Goal: Information Seeking & Learning: Learn about a topic

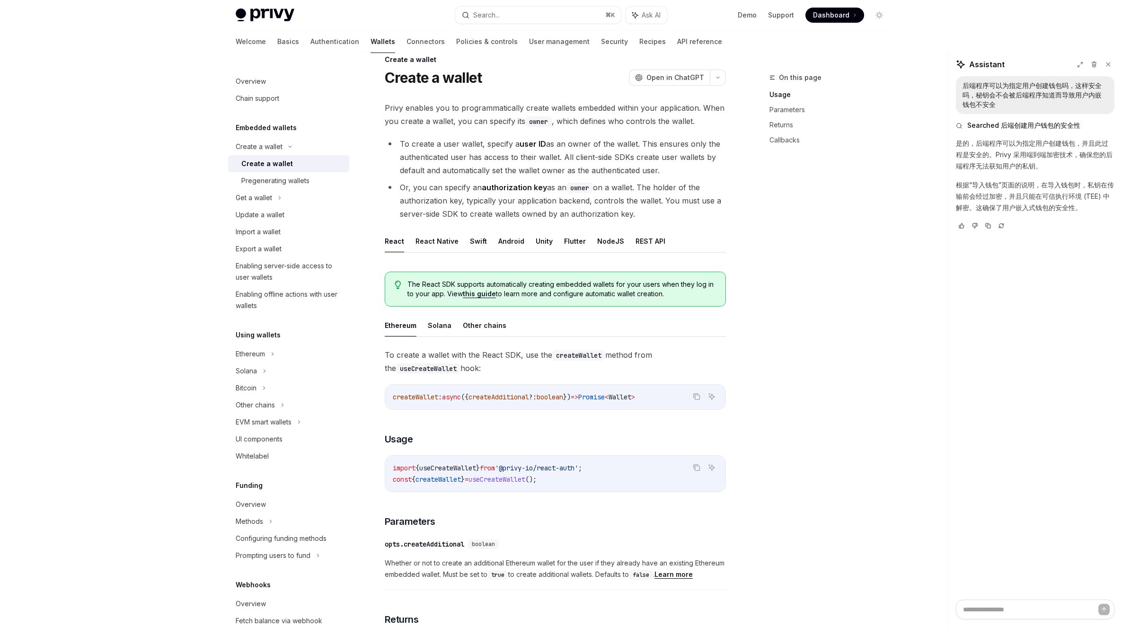
type textarea "*"
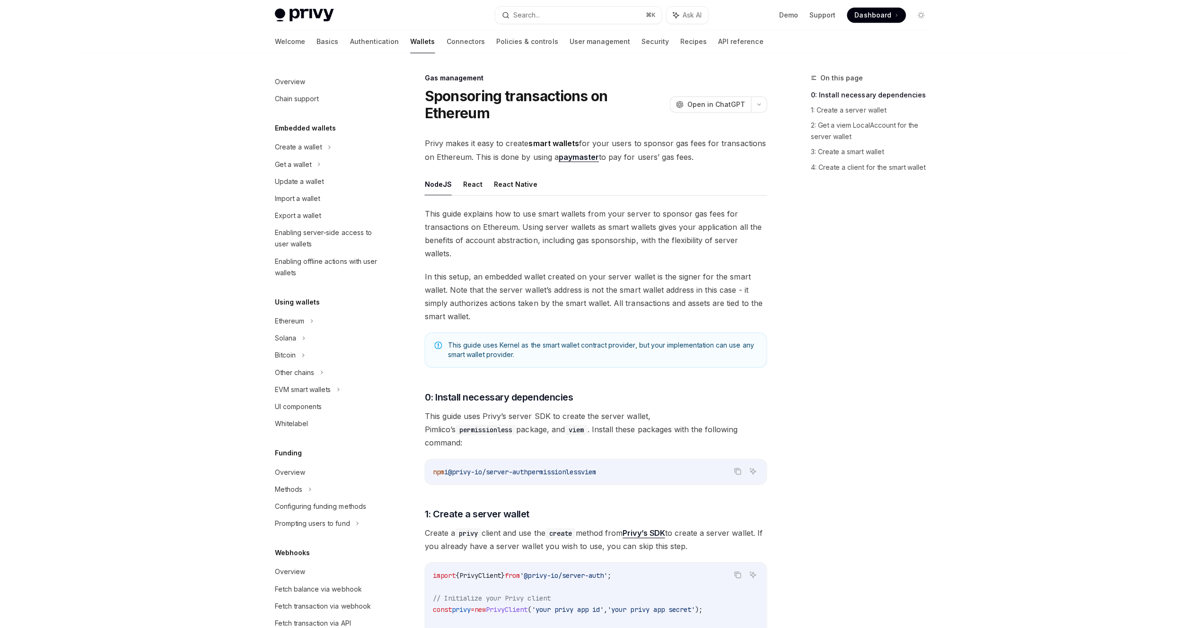
scroll to position [143, 0]
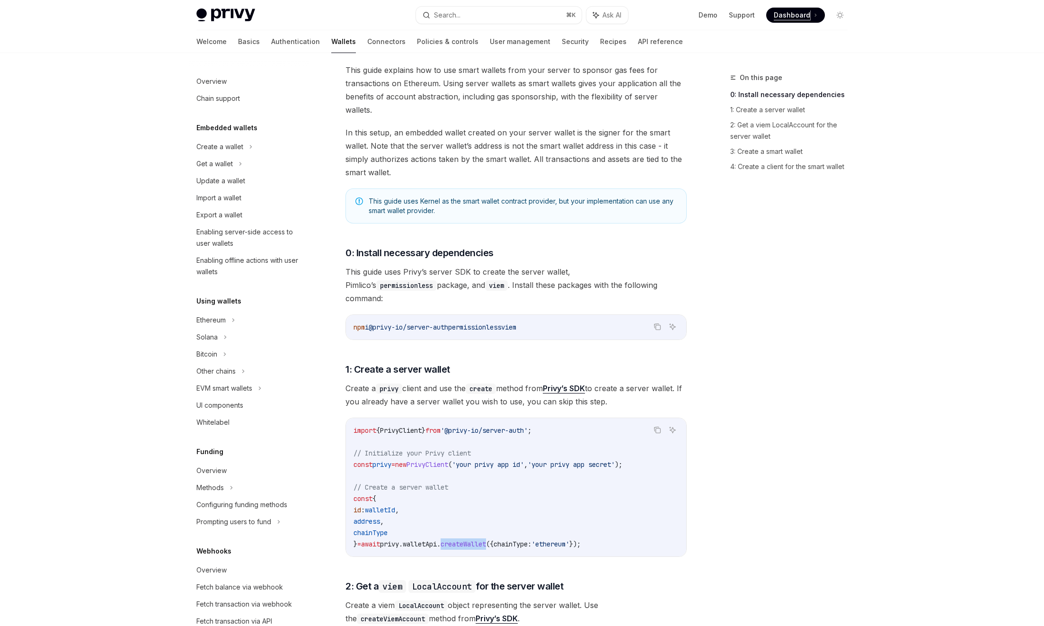
type textarea "*"
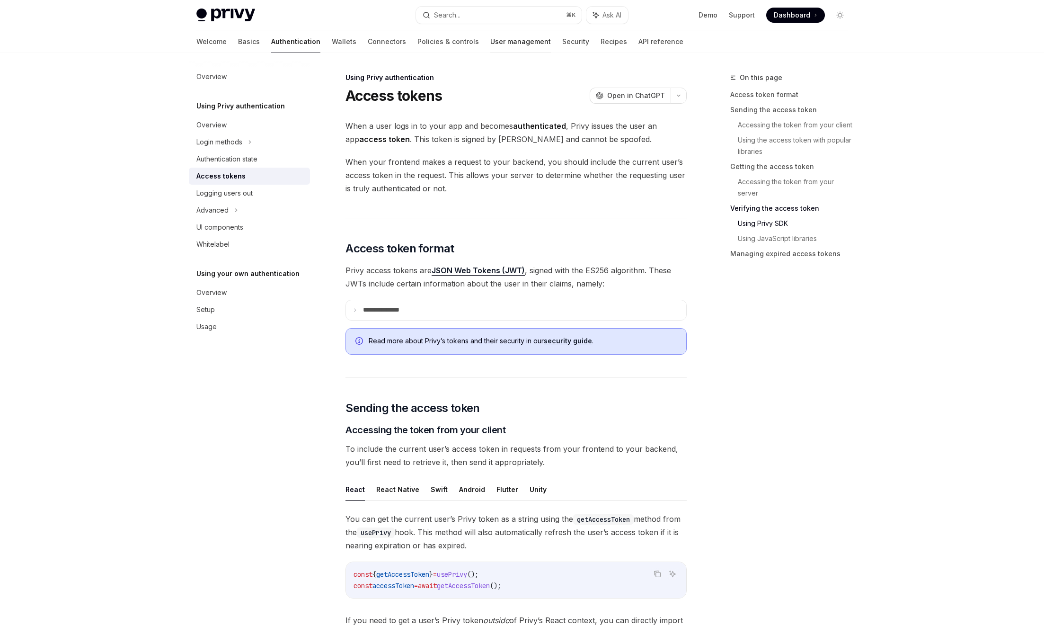
scroll to position [1578, 0]
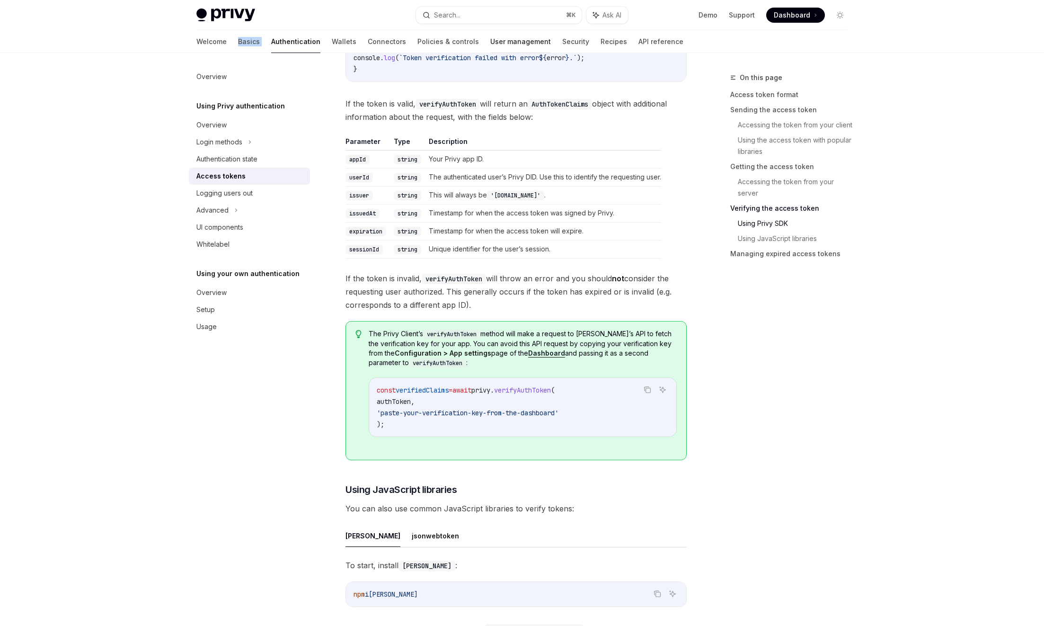
click at [490, 39] on link "User management" at bounding box center [520, 41] width 61 height 23
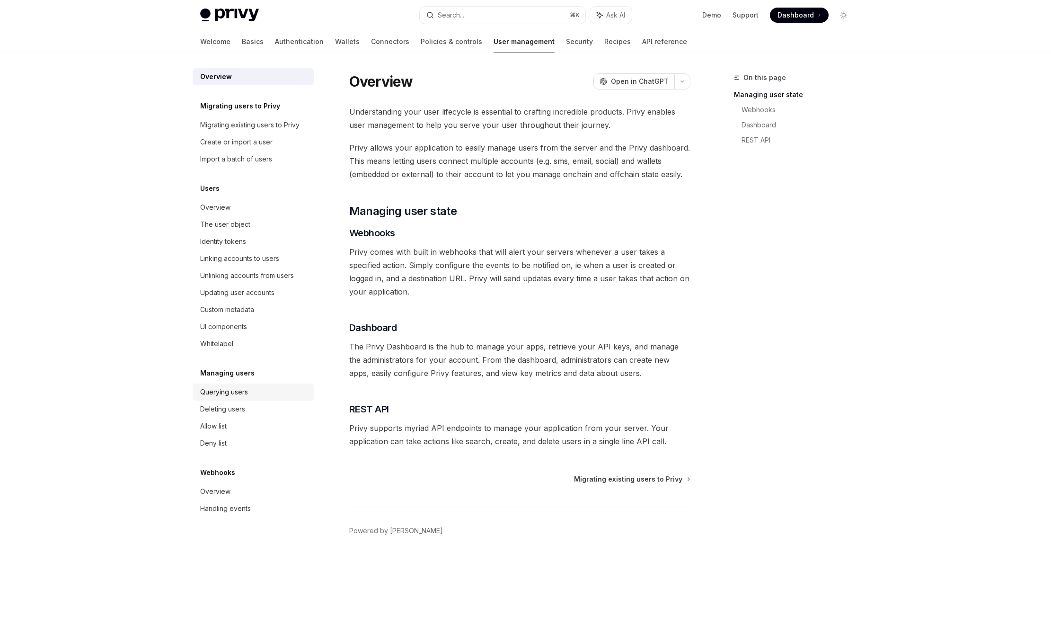
click at [240, 396] on div "Querying users" at bounding box center [224, 391] width 48 height 11
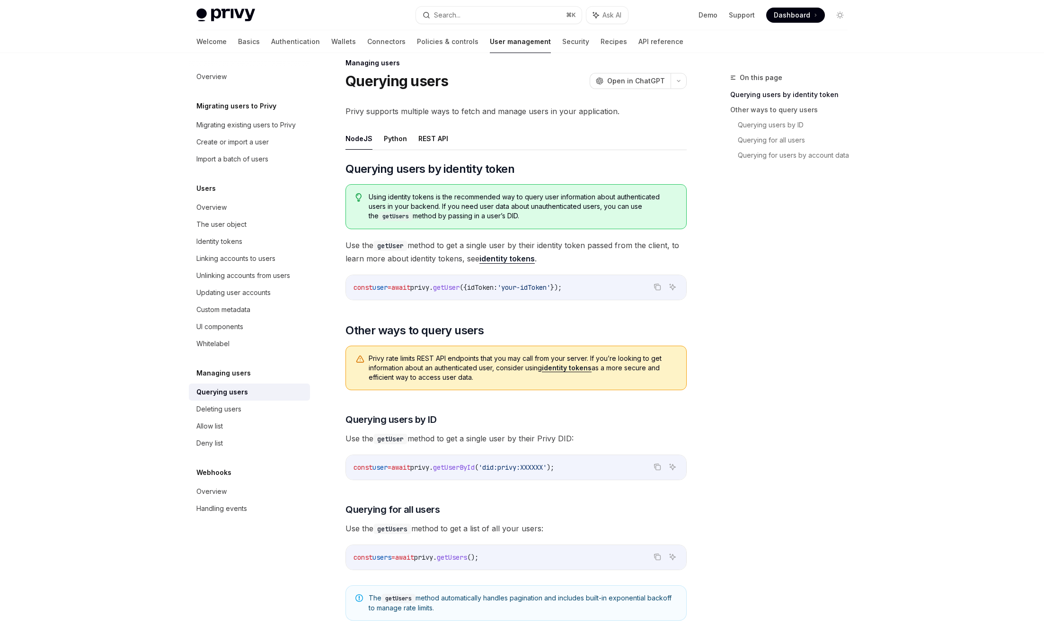
scroll to position [15, 0]
click at [228, 387] on div "Querying users" at bounding box center [222, 391] width 52 height 11
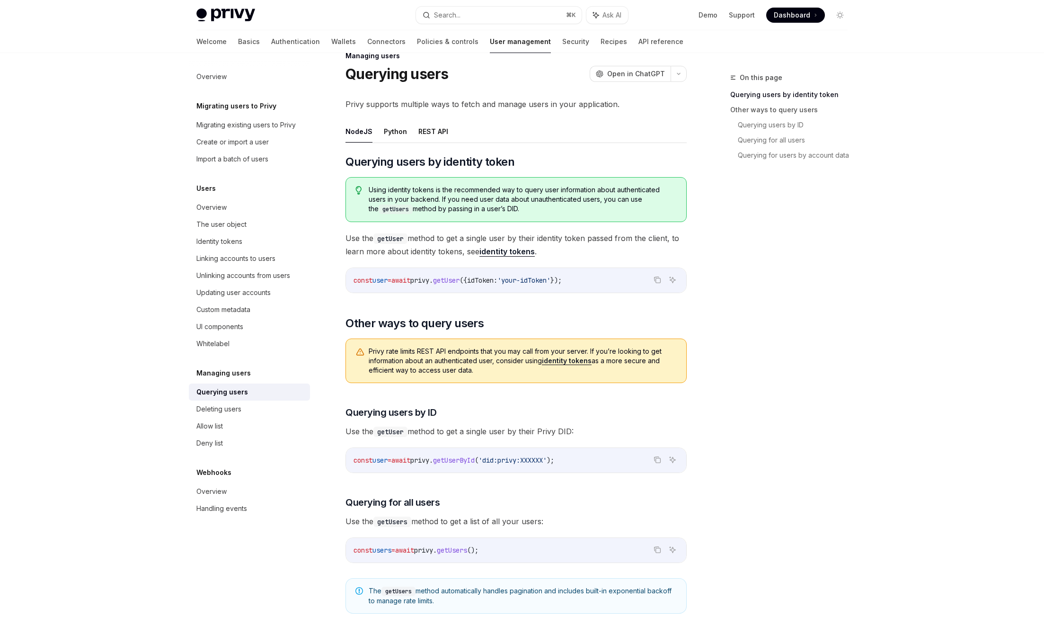
scroll to position [29, 0]
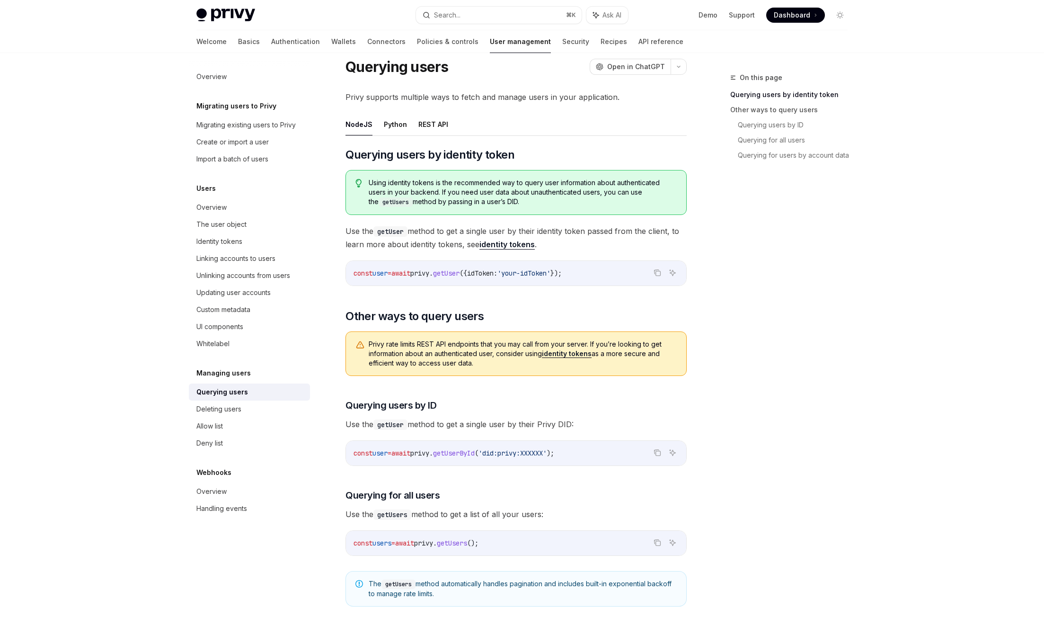
drag, startPoint x: 412, startPoint y: 450, endPoint x: 430, endPoint y: 448, distance: 17.6
click at [575, 445] on div "const user = await privy . getUserById ( 'did:privy:XXXXXX' );" at bounding box center [516, 453] width 340 height 25
click at [364, 456] on code "const user = await privy . getUserById ( 'did:privy:XXXXXX' );" at bounding box center [516, 452] width 325 height 11
click at [547, 455] on span "'did:privy:XXXXXX'" at bounding box center [512, 453] width 68 height 9
drag, startPoint x: 585, startPoint y: 454, endPoint x: 348, endPoint y: 453, distance: 236.6
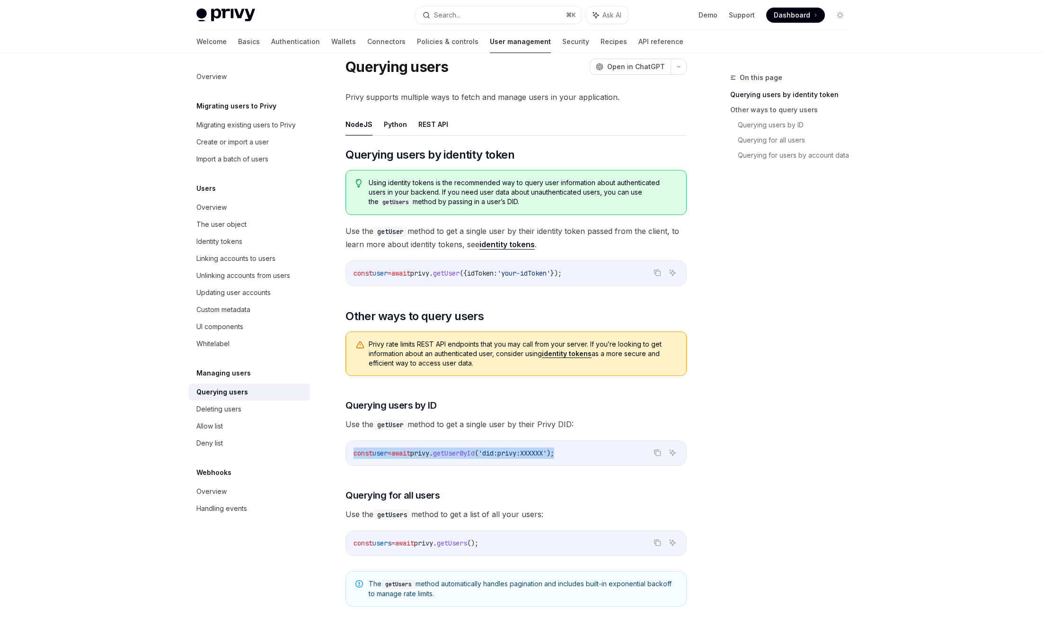
click at [348, 453] on div "const user = await privy . getUserById ( 'did:privy:XXXXXX' );" at bounding box center [516, 453] width 340 height 25
copy span "const user = await privy . getUserById ( 'did:privy:XXXXXX' );"
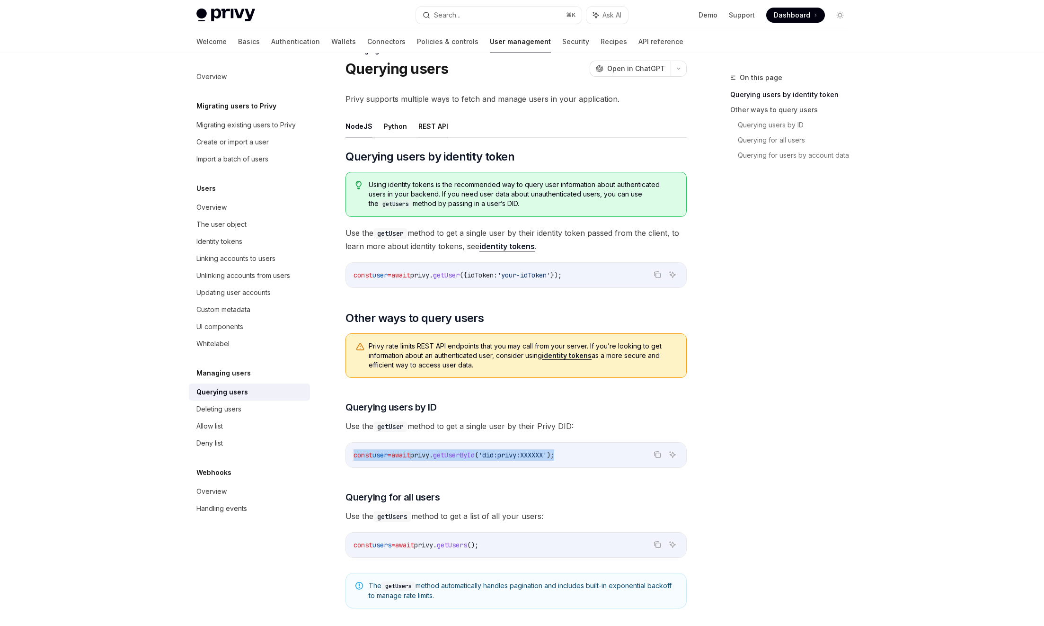
click at [438, 129] on button "REST API" at bounding box center [433, 126] width 30 height 22
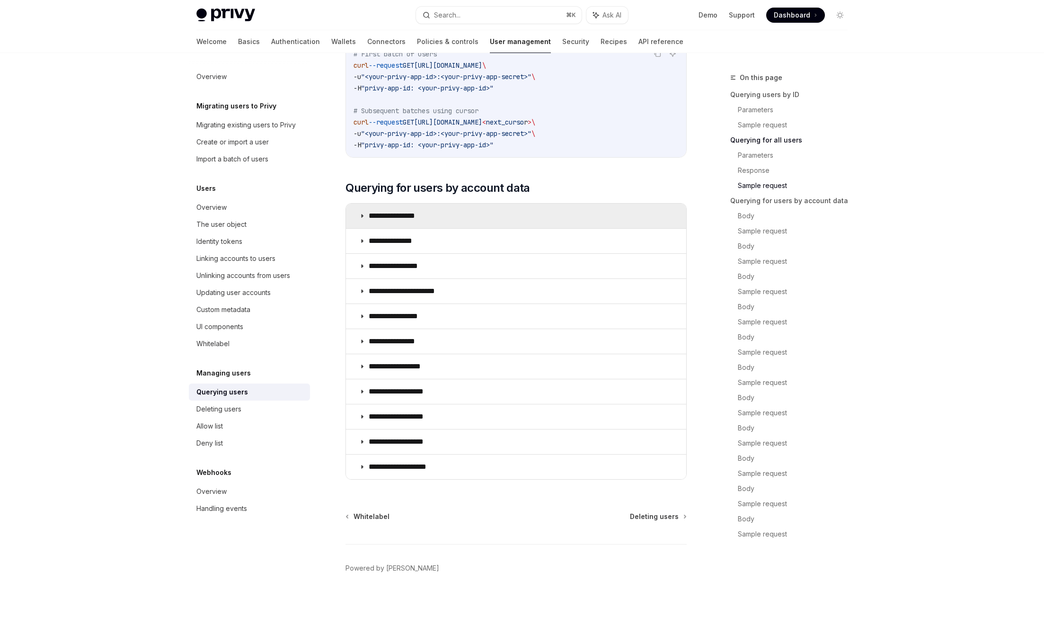
click at [412, 219] on p "**********" at bounding box center [400, 215] width 62 height 9
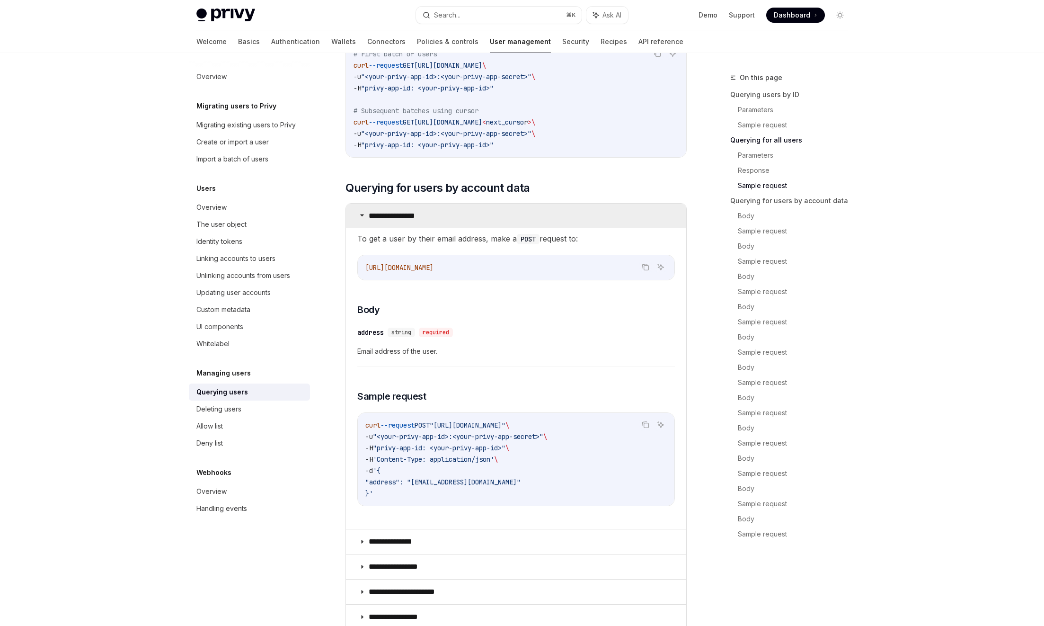
click at [412, 219] on p "**********" at bounding box center [400, 215] width 62 height 9
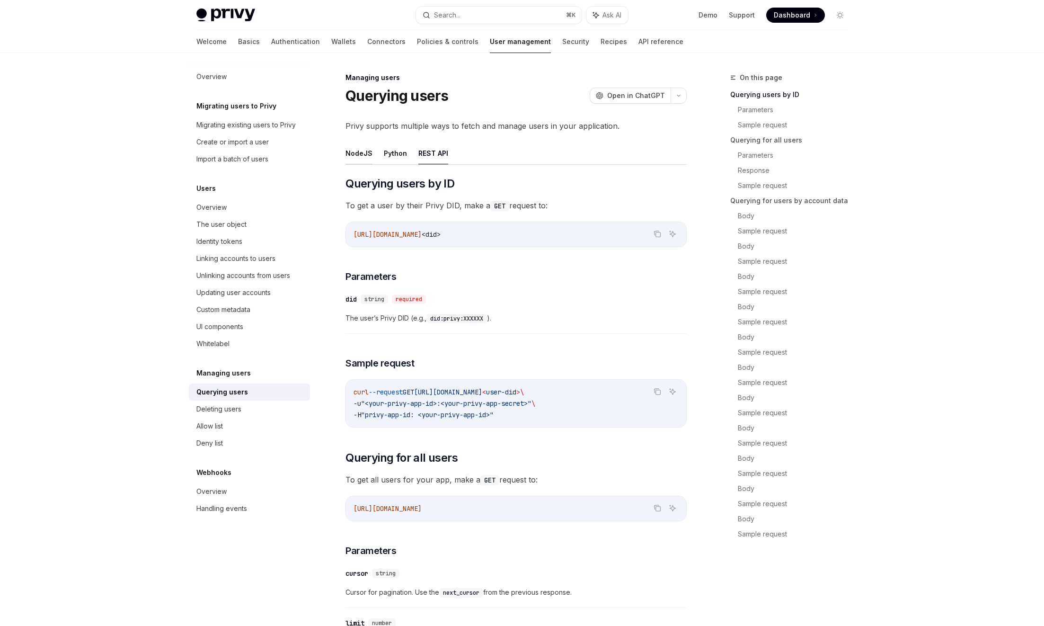
click at [358, 155] on button "NodeJS" at bounding box center [358, 153] width 27 height 22
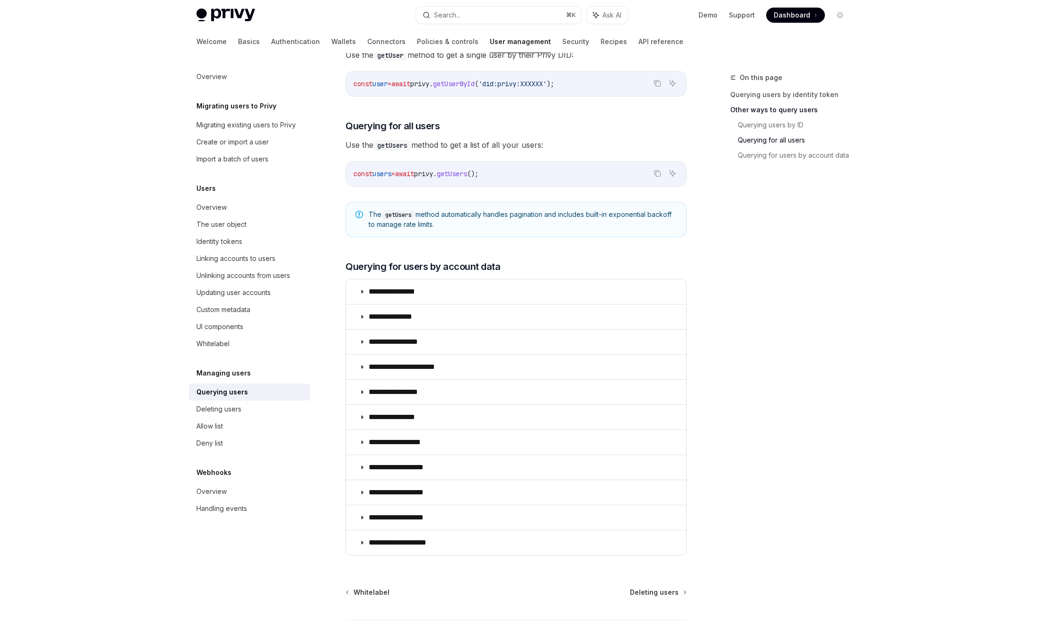
scroll to position [398, 0]
click at [413, 294] on p "**********" at bounding box center [400, 291] width 62 height 9
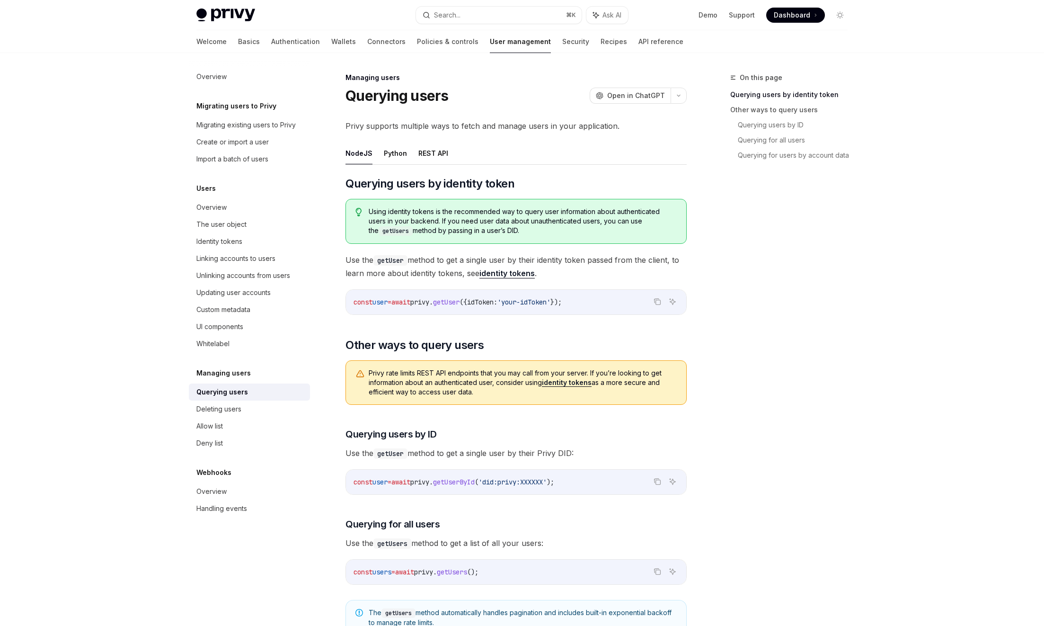
click at [459, 309] on div "const user = await privy . getUser ({ idToken: 'your-idToken' });" at bounding box center [516, 302] width 340 height 25
drag, startPoint x: 406, startPoint y: 301, endPoint x: 469, endPoint y: 302, distance: 63.0
click at [469, 302] on span "const user = await privy . getUser ({ idToken: 'your-idToken' });" at bounding box center [458, 302] width 208 height 9
drag, startPoint x: 604, startPoint y: 302, endPoint x: 401, endPoint y: 298, distance: 203.1
click at [399, 299] on code "const user = await privy . getUser ({ idToken: 'your-idToken' });" at bounding box center [516, 301] width 325 height 11
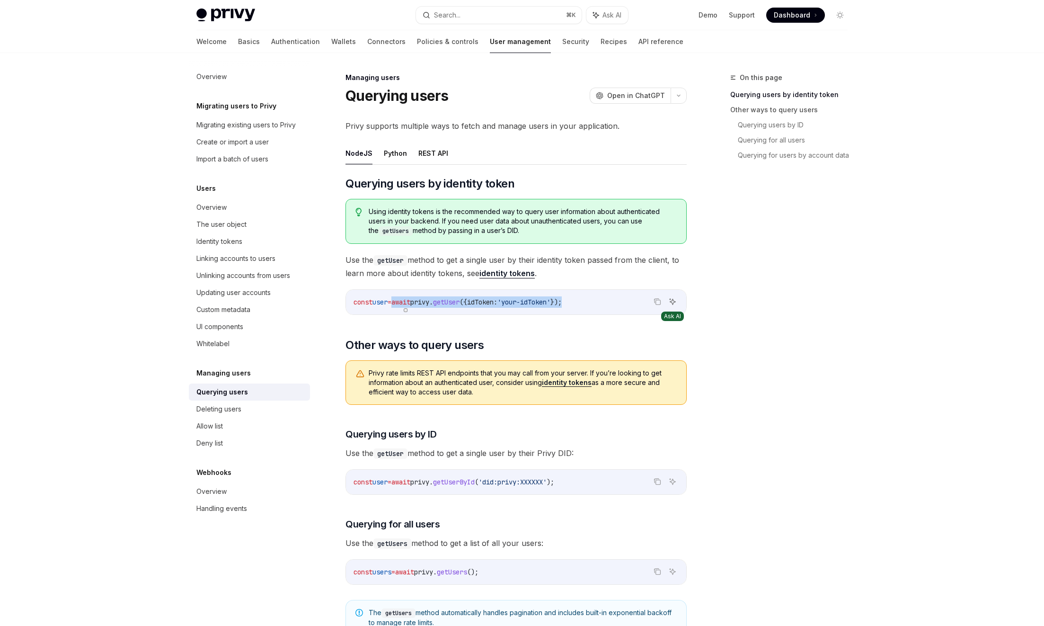
click at [670, 303] on icon "Ask AI" at bounding box center [673, 302] width 8 height 8
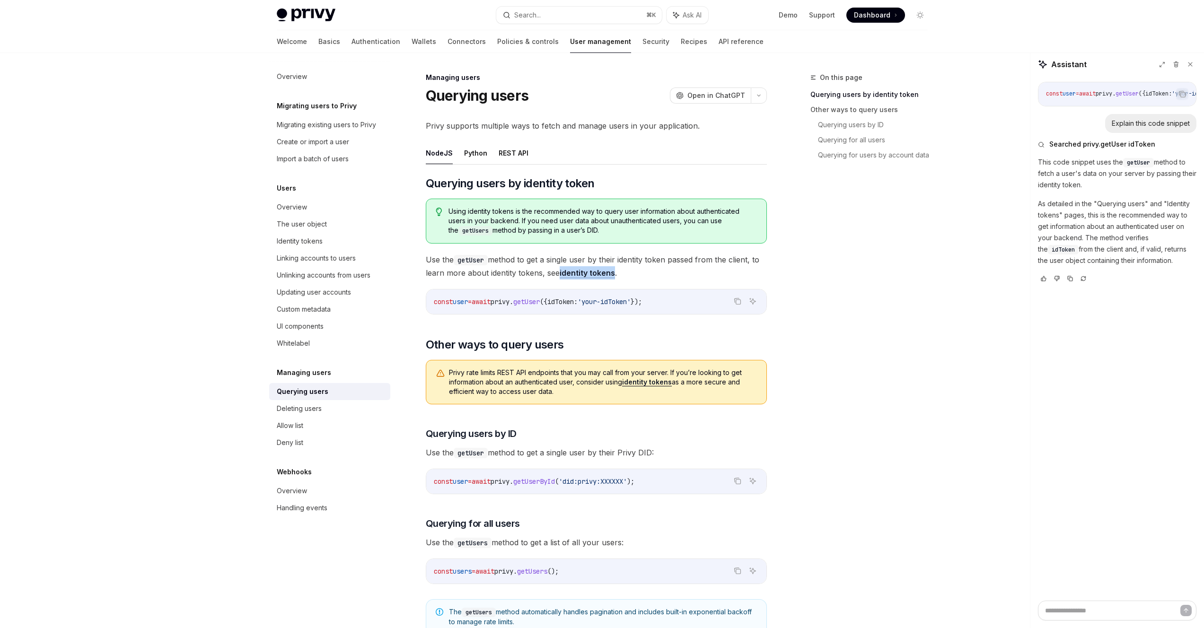
type textarea "*"
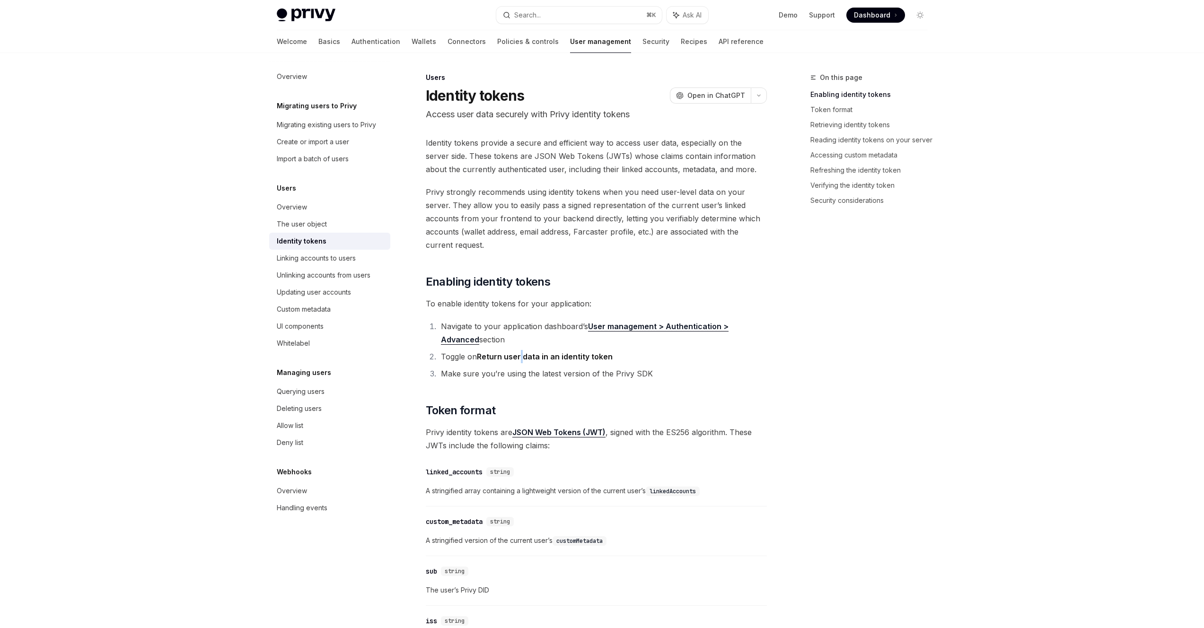
click at [520, 355] on strong "Return user data in an identity token" at bounding box center [545, 356] width 136 height 9
click at [595, 378] on li "Make sure you’re using the latest version of the Privy SDK" at bounding box center [602, 373] width 329 height 13
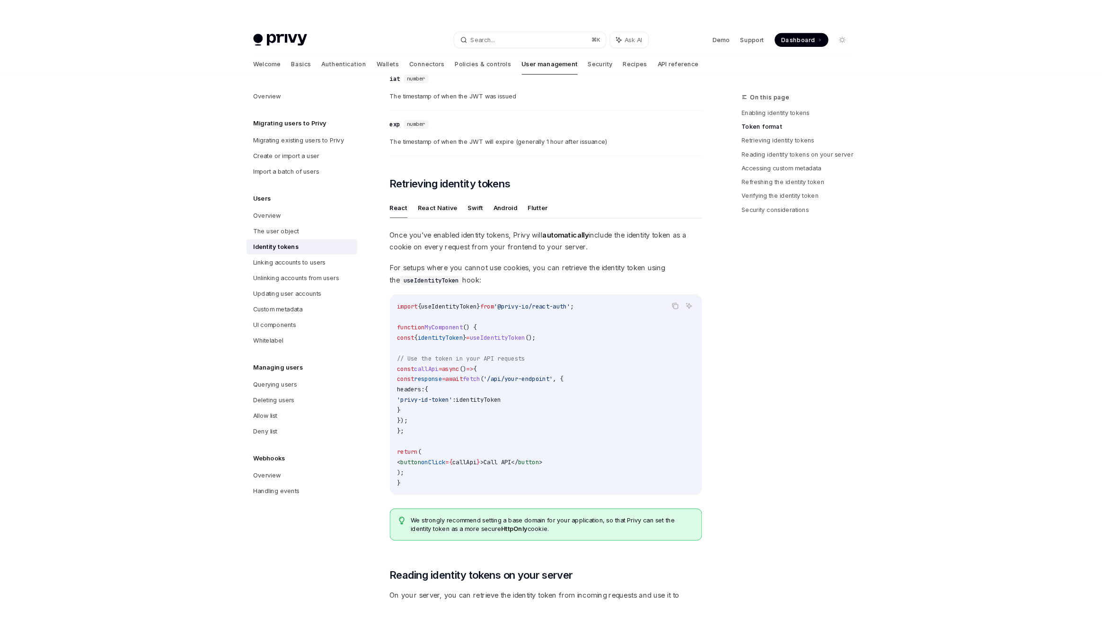
scroll to position [664, 0]
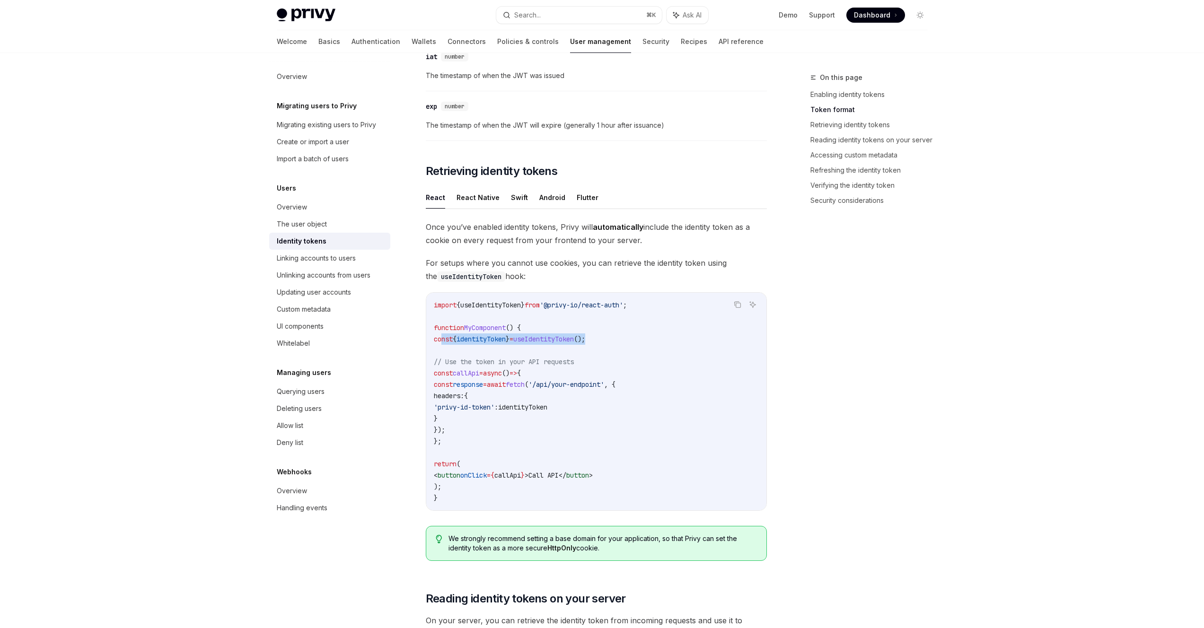
drag, startPoint x: 442, startPoint y: 341, endPoint x: 628, endPoint y: 344, distance: 187.0
click at [628, 344] on code "import { useIdentityToken } from '@privy-io/react-auth' ; function MyComponent …" at bounding box center [596, 402] width 325 height 204
click at [574, 340] on span "useIdentityToken" at bounding box center [543, 339] width 61 height 9
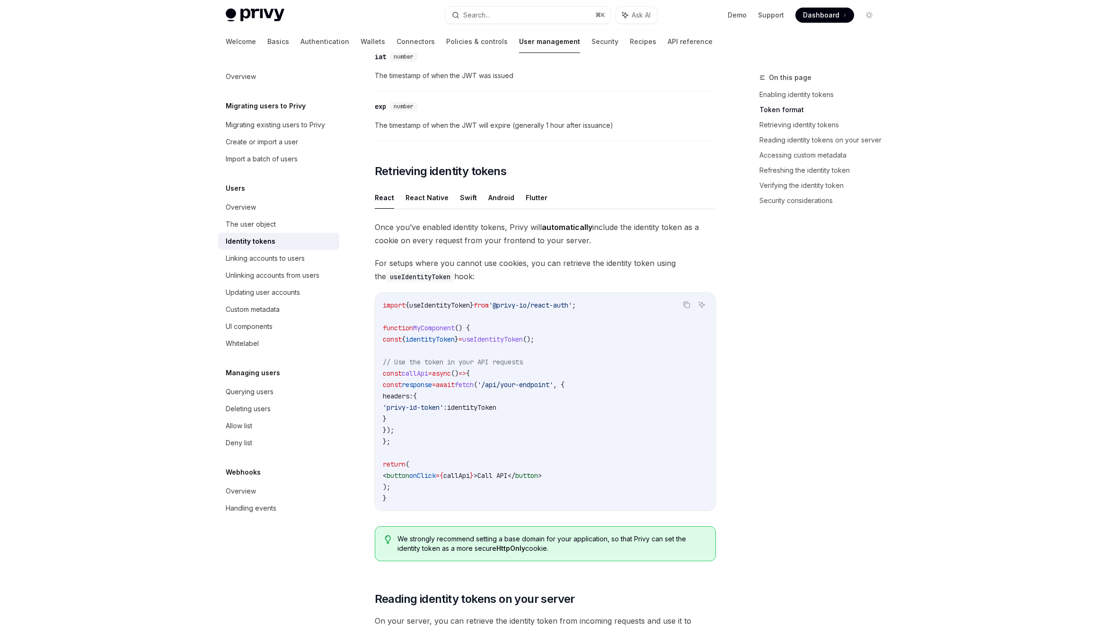
scroll to position [681, 0]
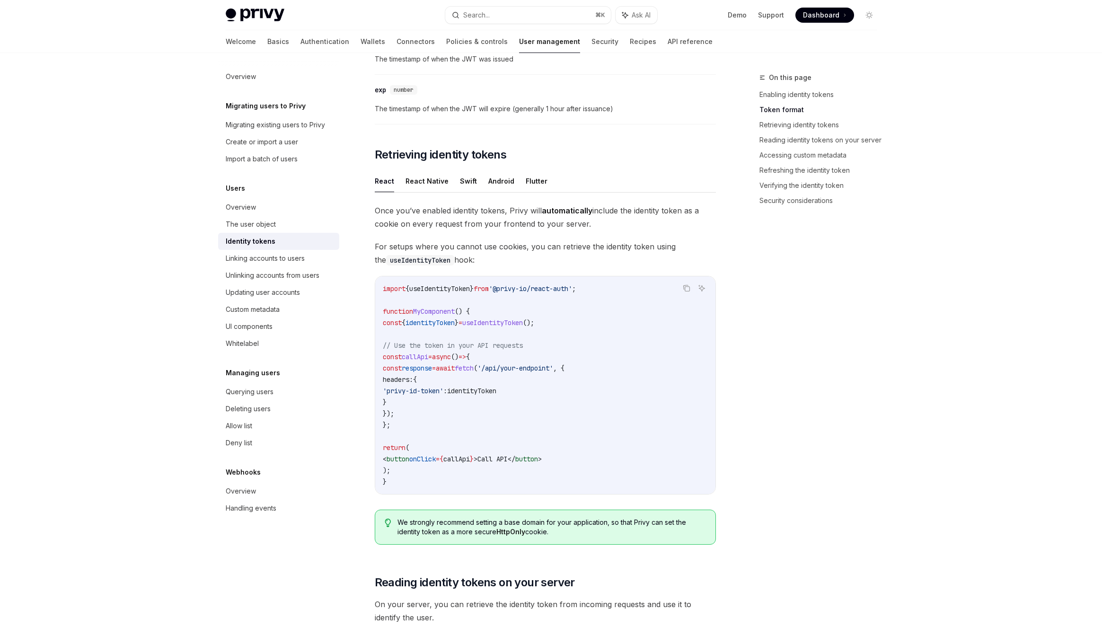
click at [455, 319] on span "identityToken" at bounding box center [430, 323] width 49 height 9
click at [519, 325] on span "useIdentityToken" at bounding box center [492, 323] width 61 height 9
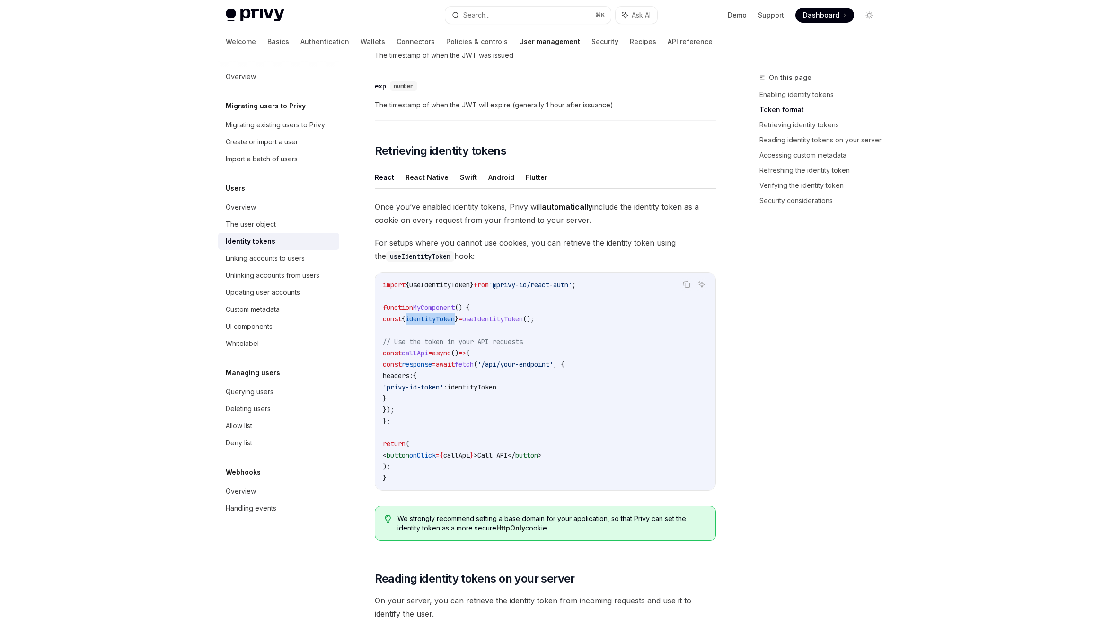
click at [453, 322] on span "identityToken" at bounding box center [430, 319] width 49 height 9
click at [433, 305] on span "MyComponent" at bounding box center [434, 307] width 42 height 9
copy span "MyComponent"
click at [514, 318] on span "useIdentityToken" at bounding box center [492, 319] width 61 height 9
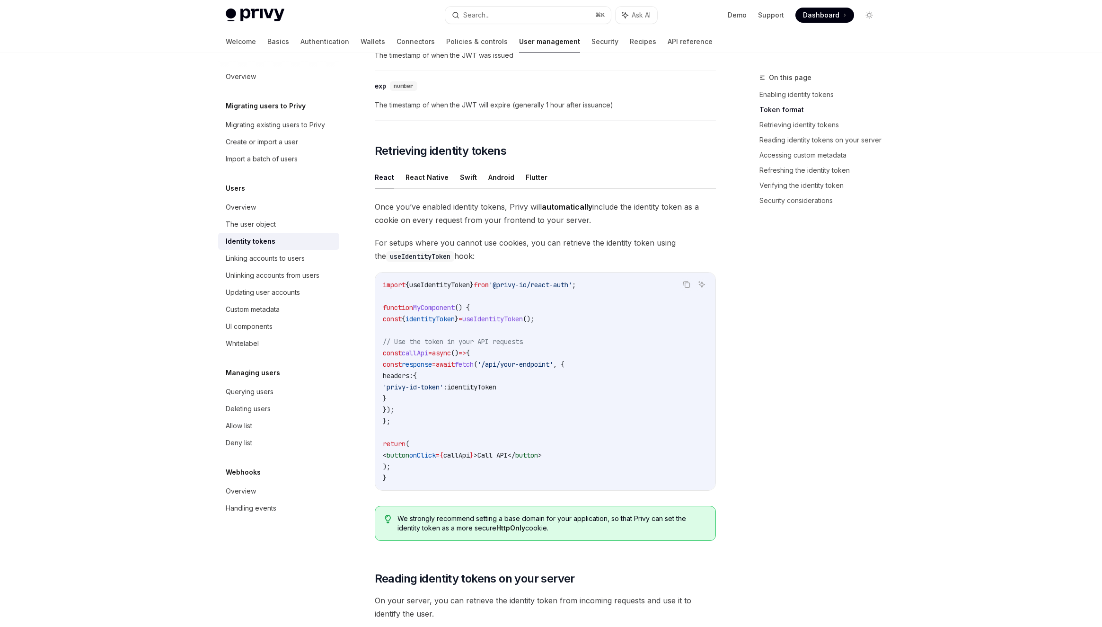
click at [514, 318] on span "useIdentityToken" at bounding box center [492, 319] width 61 height 9
copy span "useIdentityToken"
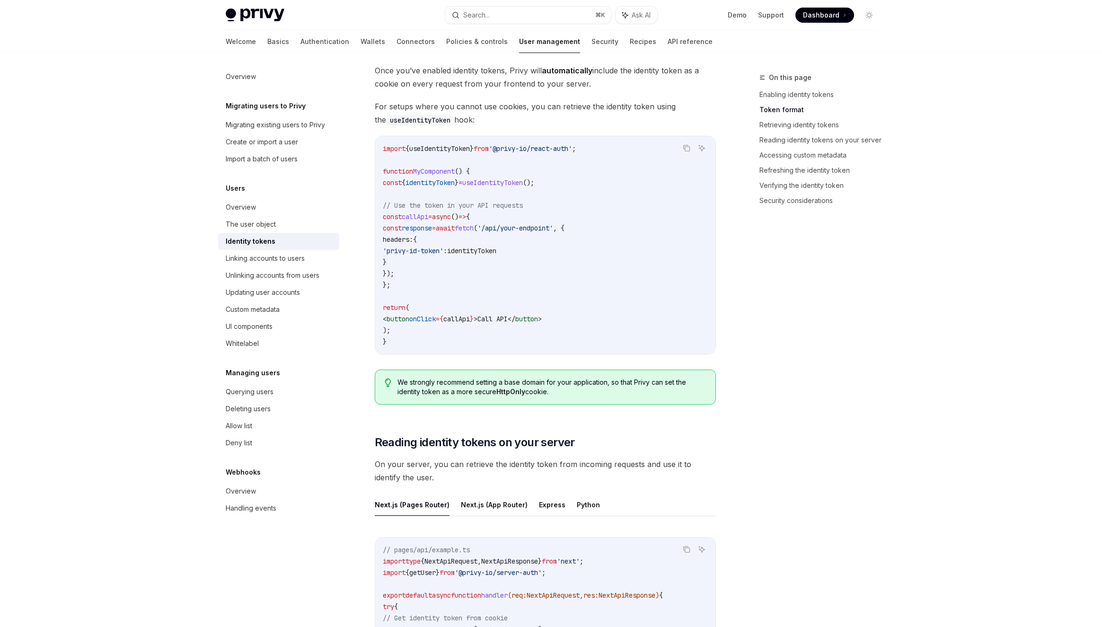
scroll to position [752, 0]
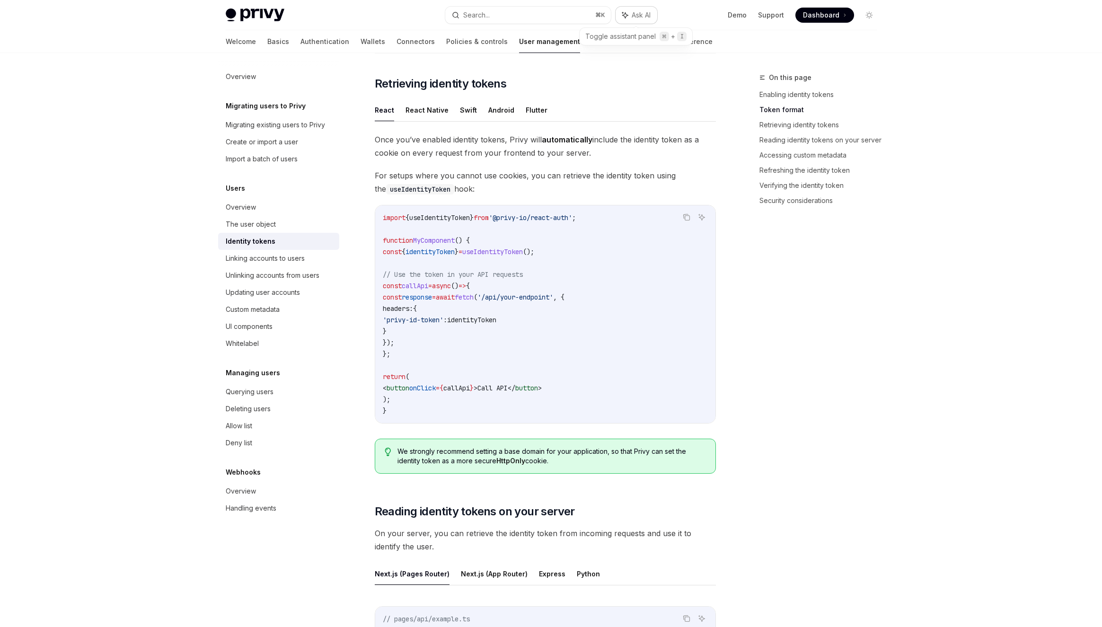
click at [646, 18] on span "Ask AI" at bounding box center [641, 14] width 19 height 9
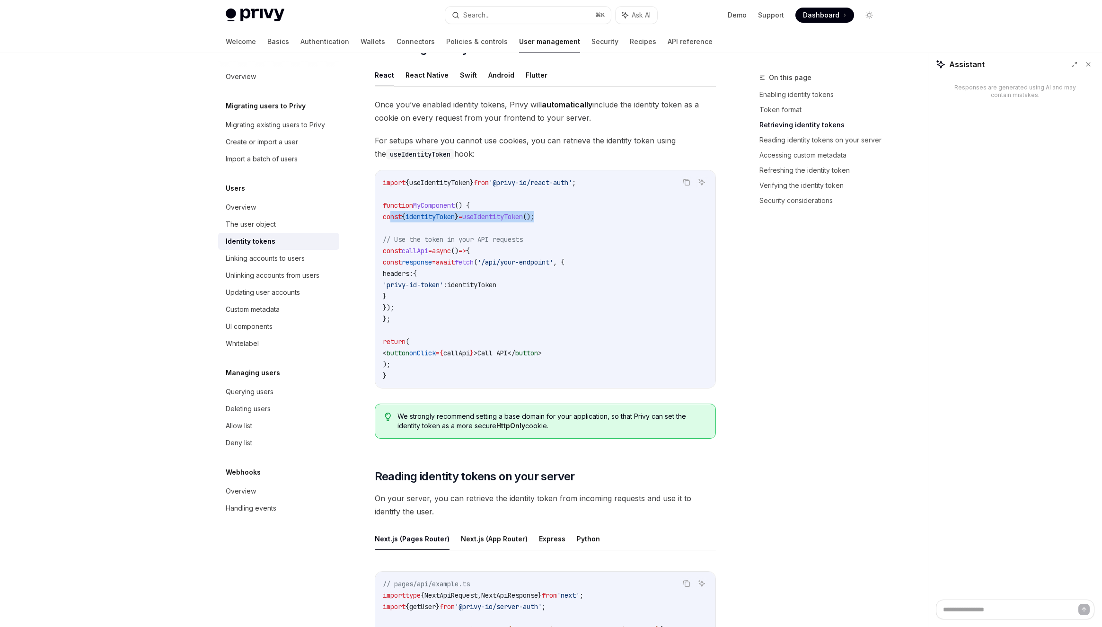
drag, startPoint x: 575, startPoint y: 219, endPoint x: 391, endPoint y: 215, distance: 184.1
click at [391, 215] on code "import { useIdentityToken } from '@privy-io/react-auth' ; function MyComponent …" at bounding box center [545, 279] width 325 height 204
copy span "const { identityToken } = useIdentityToken ();"
click at [975, 155] on div "Responses are generated using AI and may contain mistakes." at bounding box center [1016, 337] width 174 height 523
click at [954, 603] on textarea at bounding box center [1015, 610] width 159 height 20
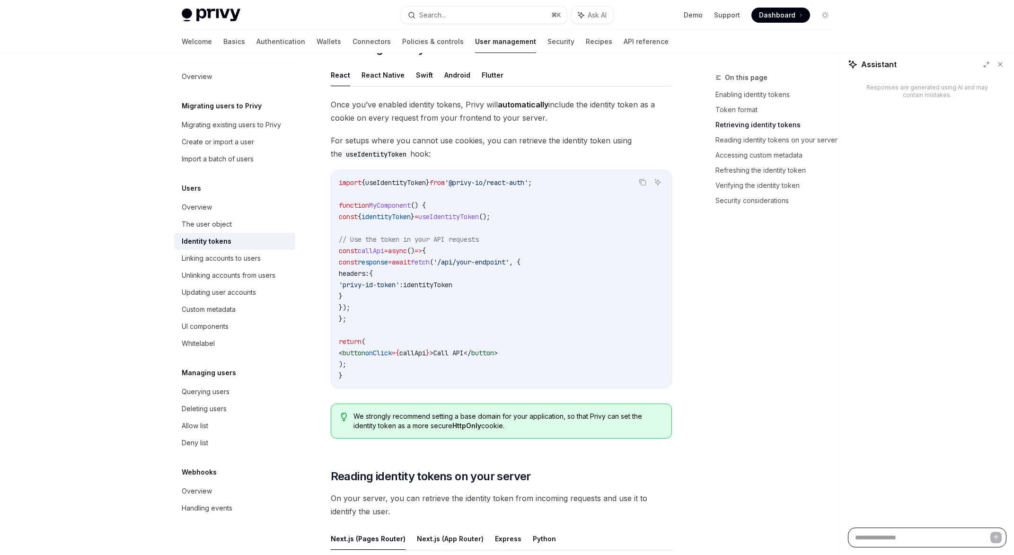
type textarea "*"
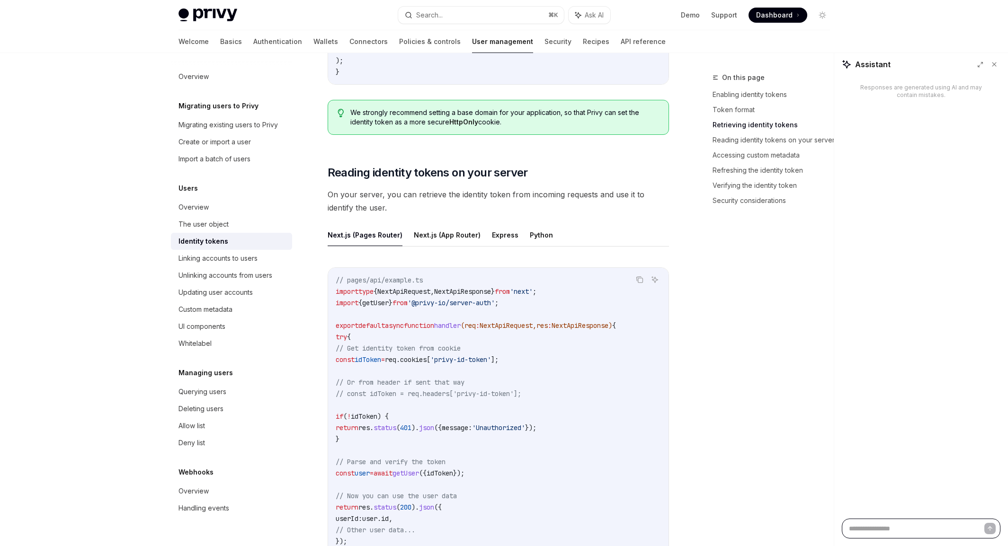
click at [884, 530] on textarea at bounding box center [920, 529] width 159 height 20
type textarea "**********"
type textarea "*"
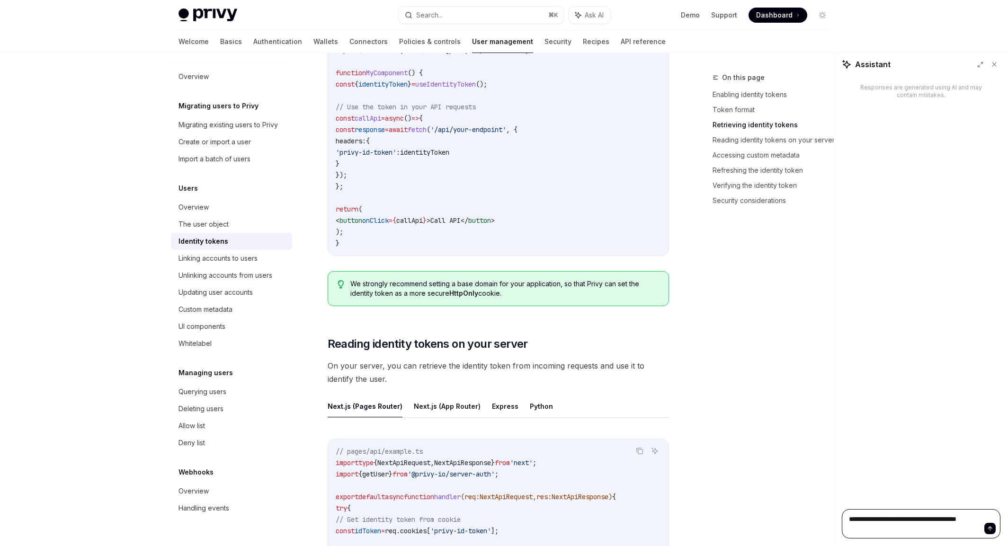
type textarea "**********"
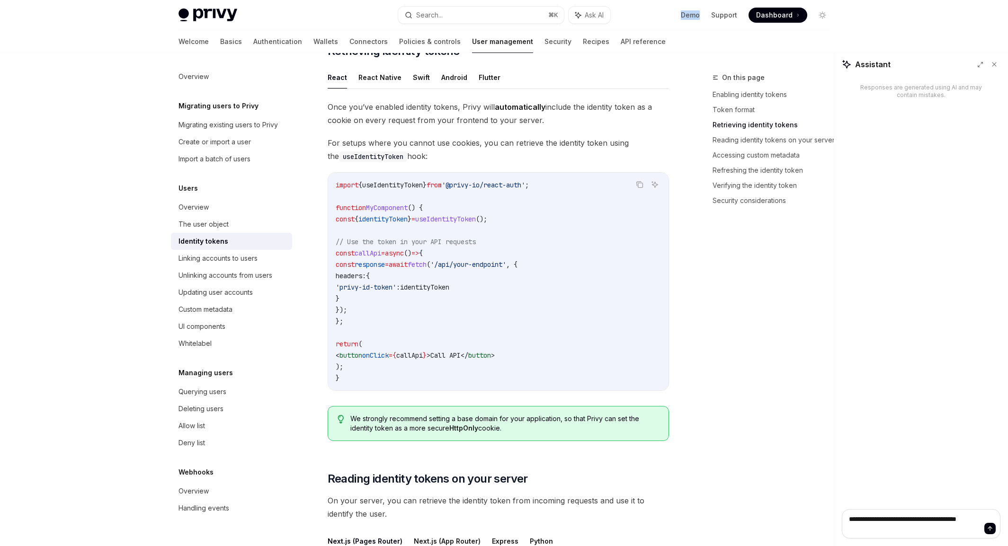
scroll to position [786, 0]
click at [202, 407] on div "Deleting users" at bounding box center [200, 408] width 45 height 11
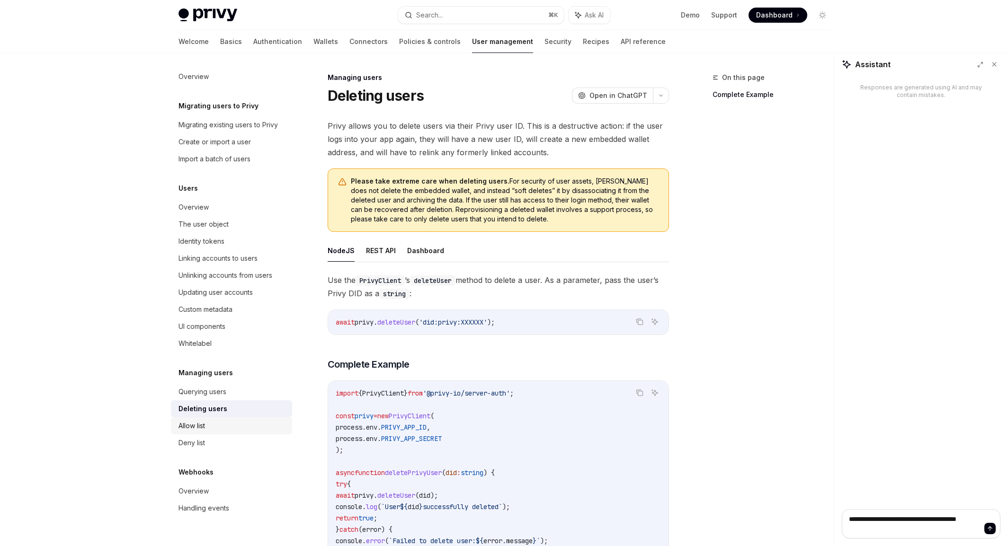
click at [201, 420] on div "Allow list" at bounding box center [191, 425] width 27 height 11
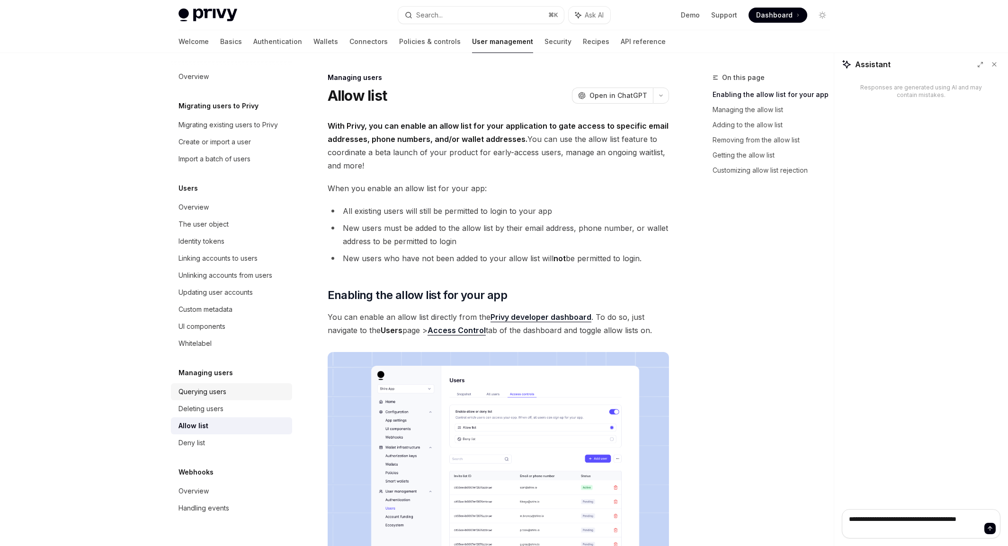
click at [198, 387] on div "Querying users" at bounding box center [202, 391] width 48 height 11
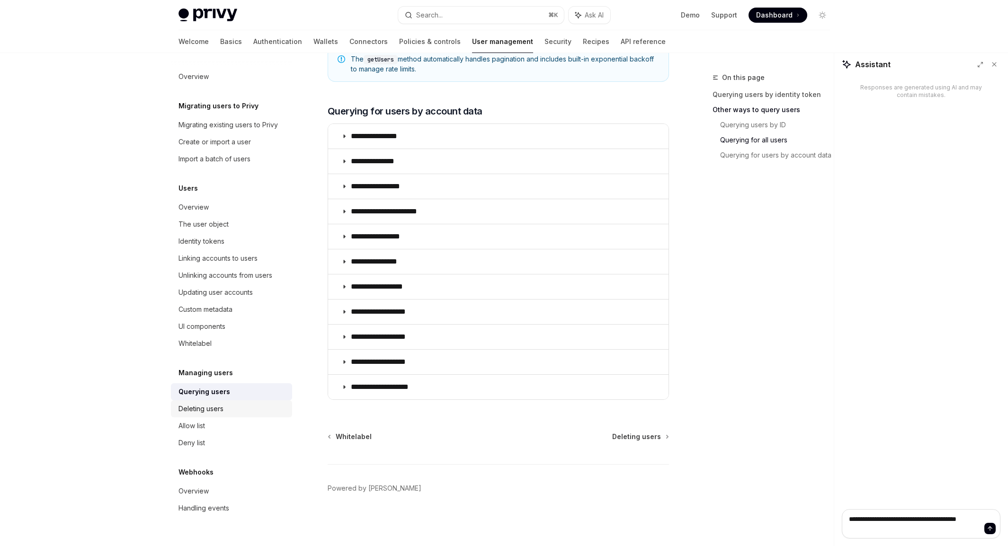
click at [212, 407] on div "Deleting users" at bounding box center [200, 408] width 45 height 11
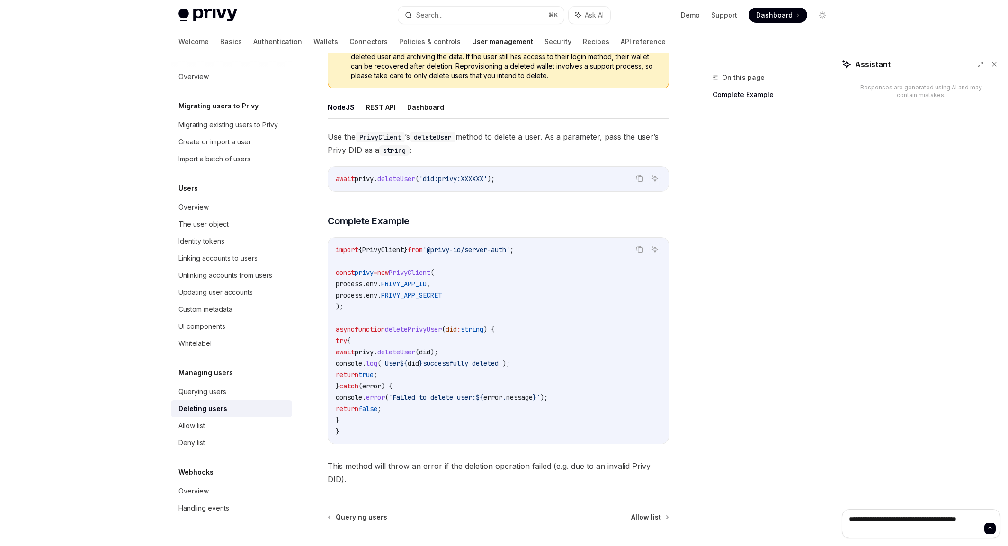
scroll to position [157, 0]
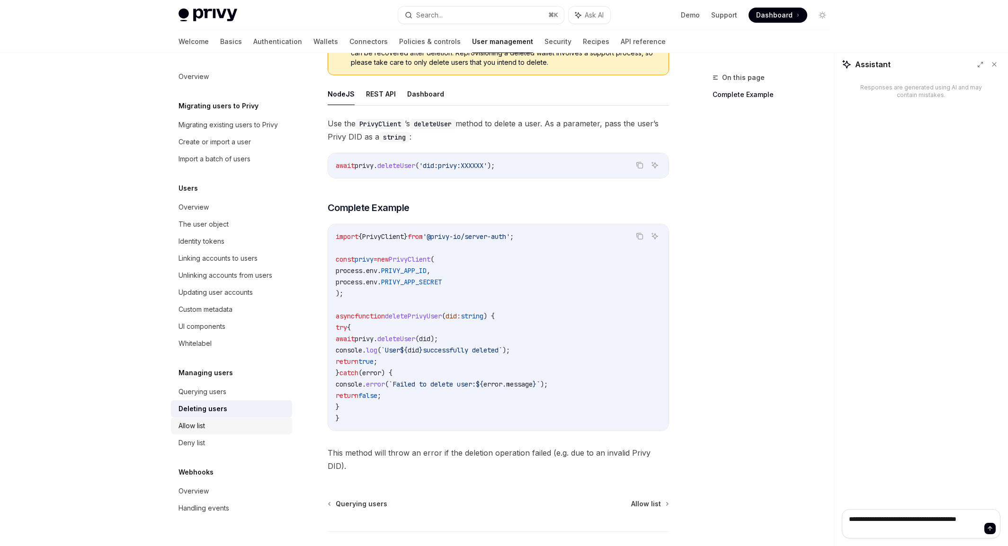
click at [197, 420] on div "Allow list" at bounding box center [191, 425] width 27 height 11
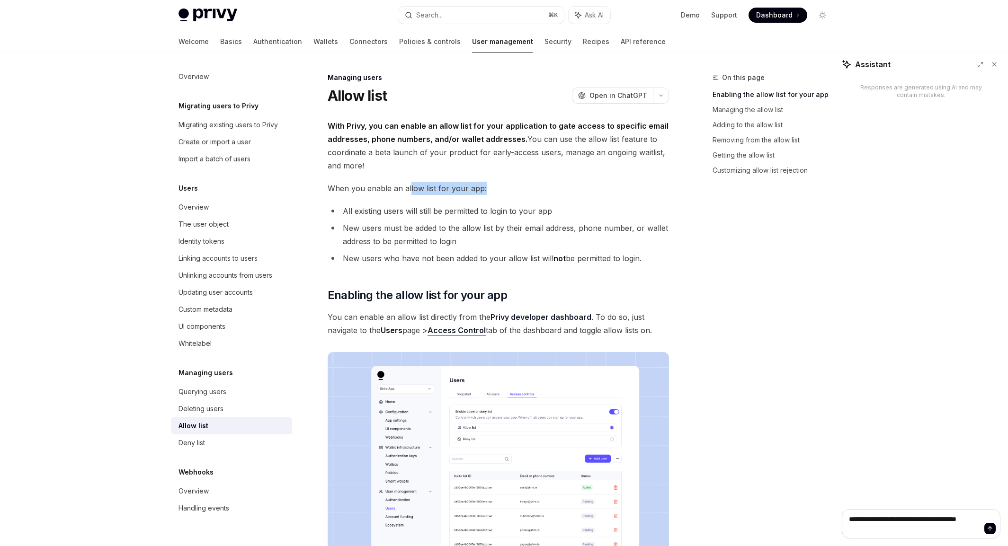
drag, startPoint x: 408, startPoint y: 191, endPoint x: 485, endPoint y: 192, distance: 76.2
click at [485, 192] on span "When you enable an allow list for your app:" at bounding box center [497, 188] width 341 height 13
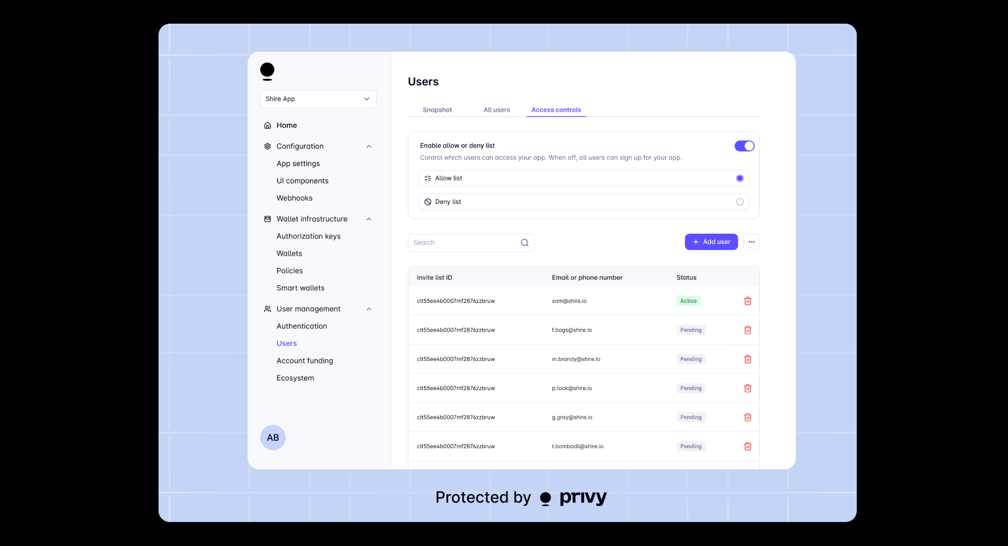
click at [569, 362] on img at bounding box center [508, 273] width 698 height 499
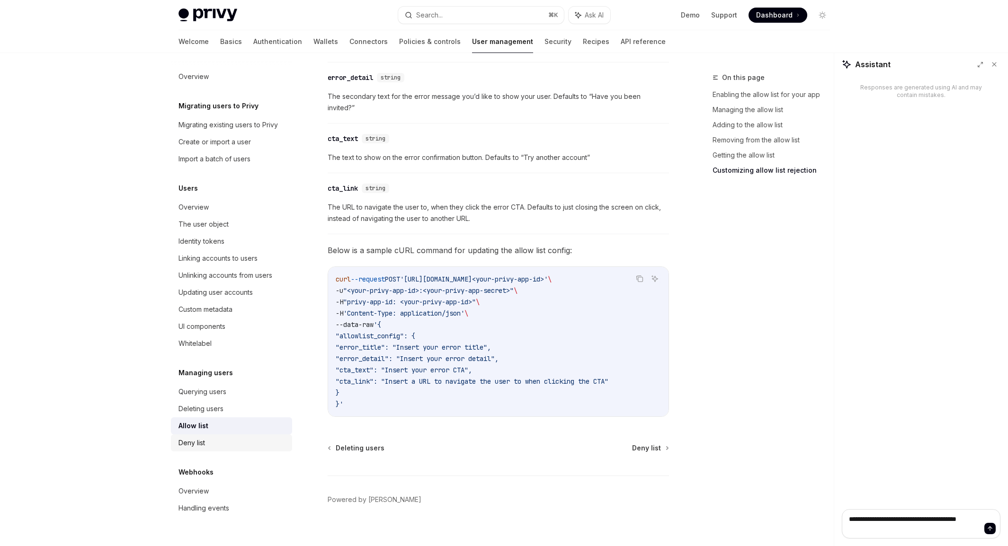
click at [200, 445] on div "Deny list" at bounding box center [191, 442] width 27 height 11
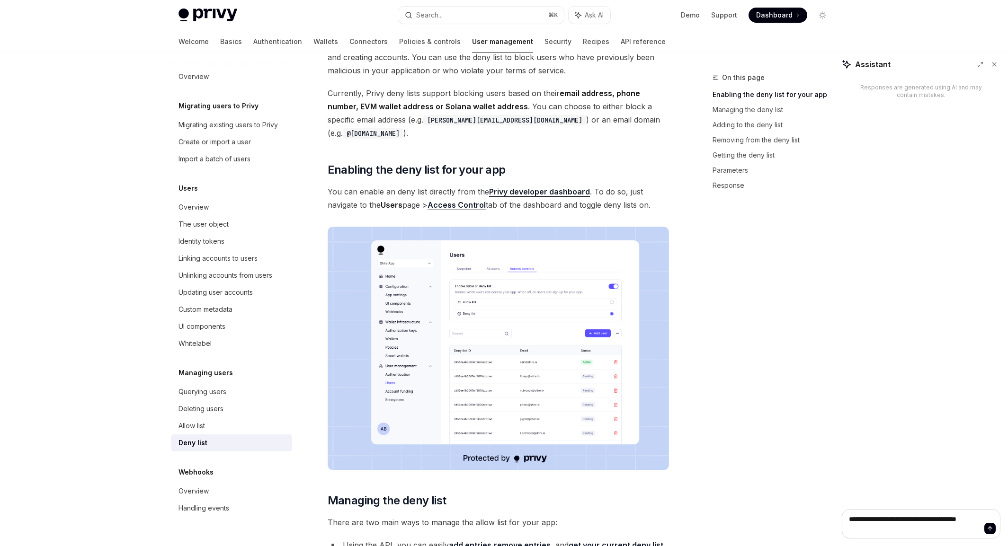
scroll to position [88, 0]
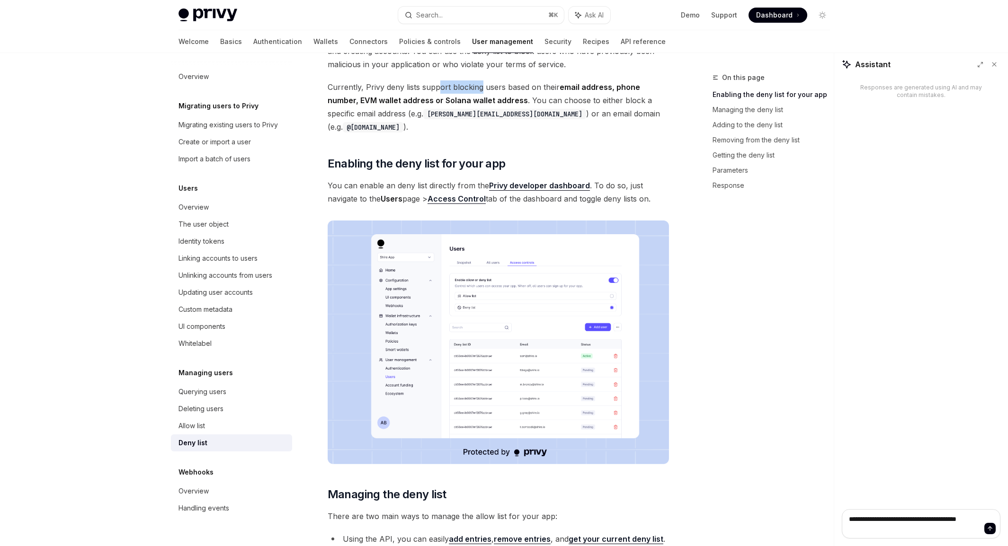
drag, startPoint x: 452, startPoint y: 88, endPoint x: 479, endPoint y: 89, distance: 27.0
click at [479, 89] on span "Currently, Privy deny lists support blocking users based on their email address…" at bounding box center [497, 106] width 341 height 53
click at [517, 335] on img at bounding box center [497, 343] width 341 height 244
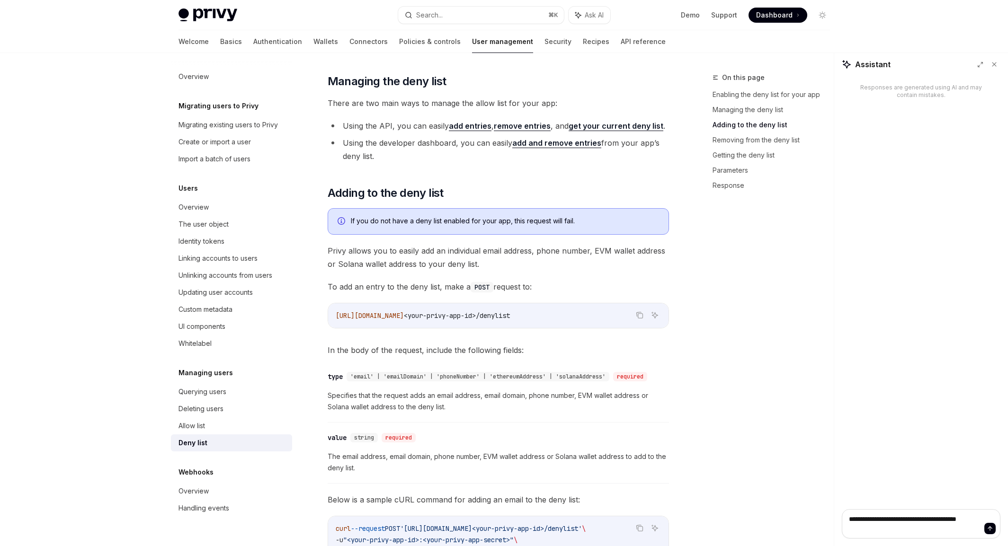
scroll to position [43, 0]
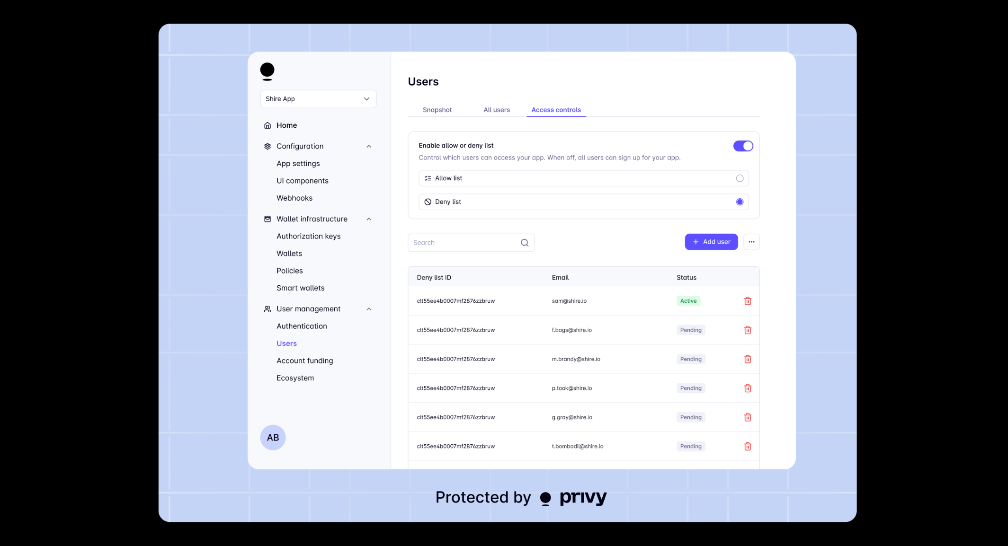
click at [524, 336] on img at bounding box center [508, 273] width 698 height 499
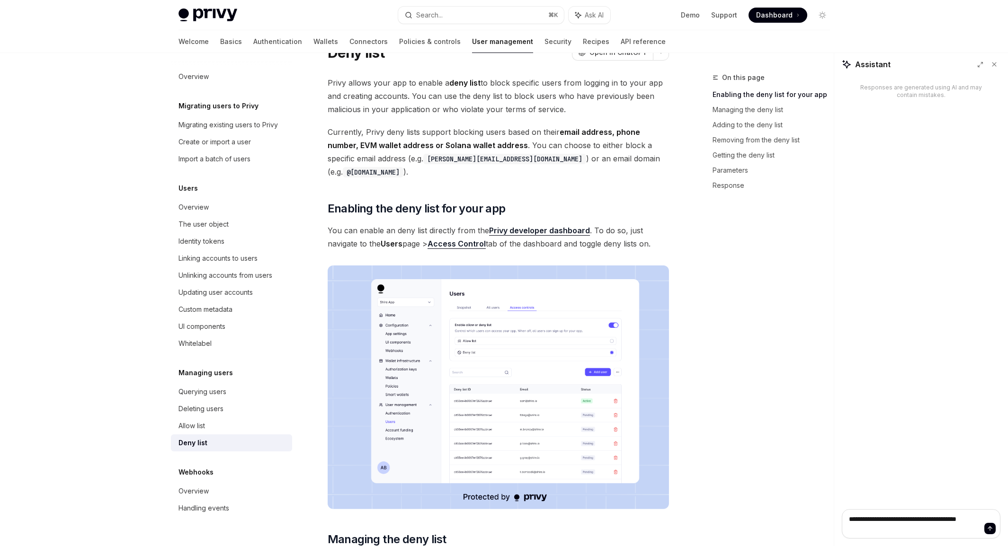
type textarea "*"
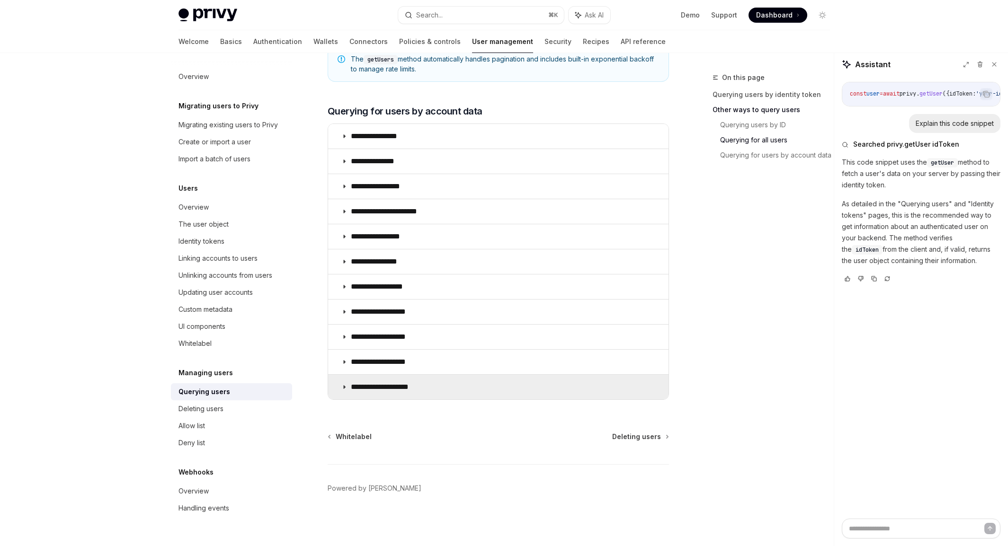
scroll to position [553, 0]
click at [200, 42] on div "Welcome Basics Authentication Wallets Connectors Policies & controls User manag…" at bounding box center [421, 41] width 487 height 23
click at [220, 42] on link "Basics" at bounding box center [231, 41] width 22 height 23
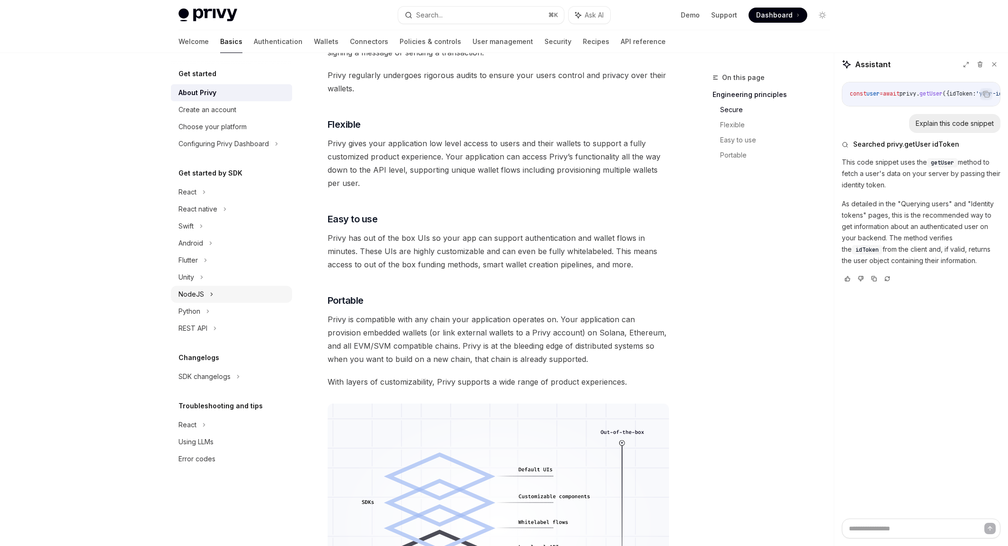
click at [197, 294] on div "NodeJS" at bounding box center [191, 294] width 26 height 11
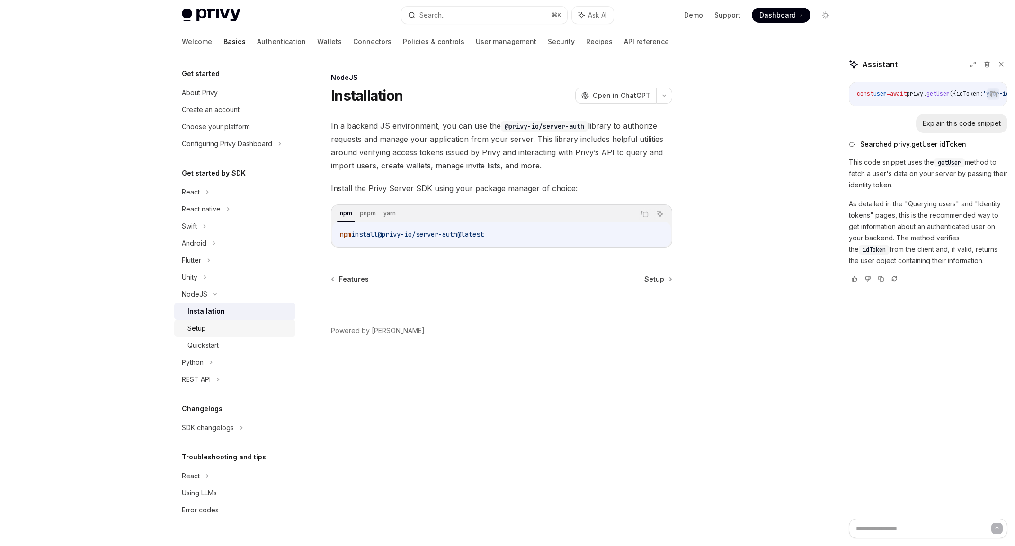
click at [200, 328] on div "Setup" at bounding box center [196, 328] width 18 height 11
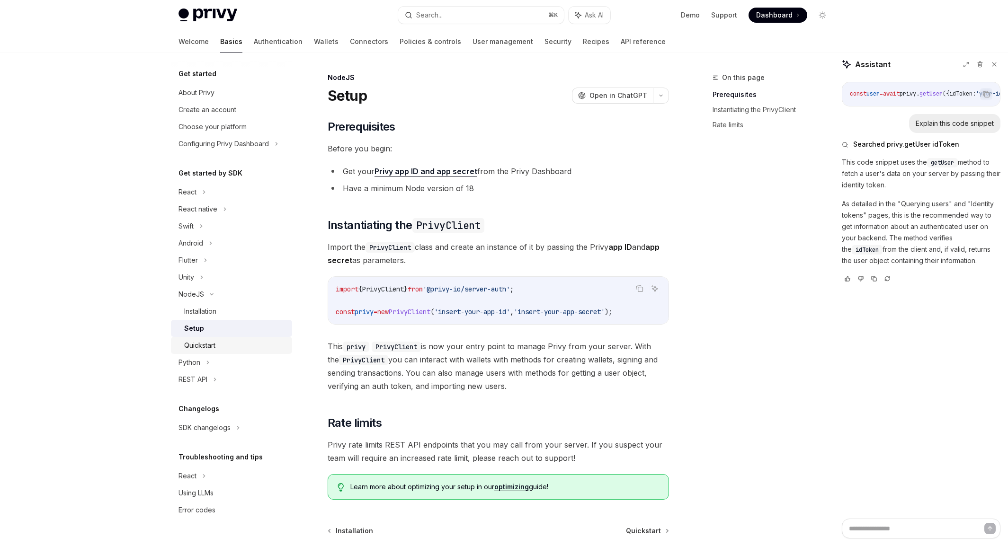
click at [198, 343] on div "Quickstart" at bounding box center [199, 345] width 31 height 11
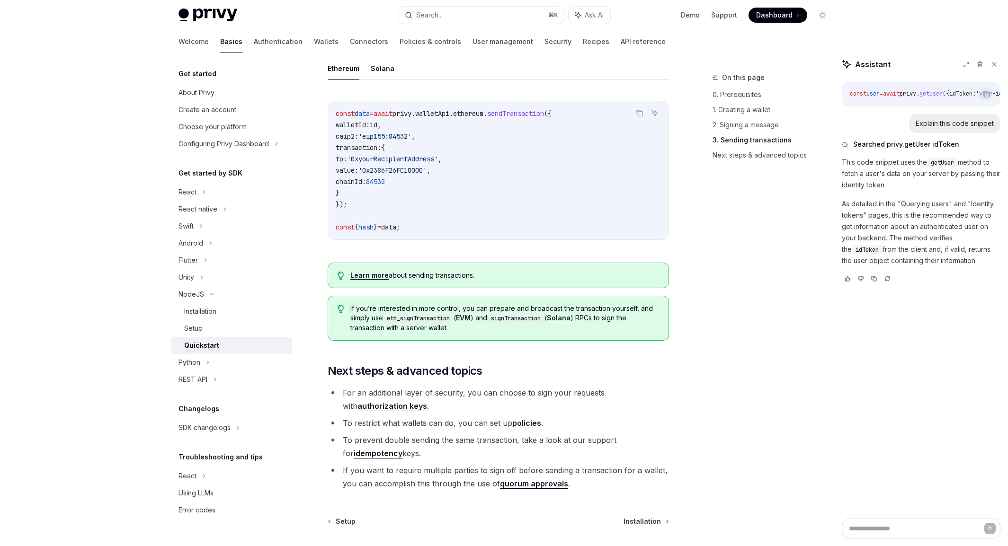
scroll to position [873, 0]
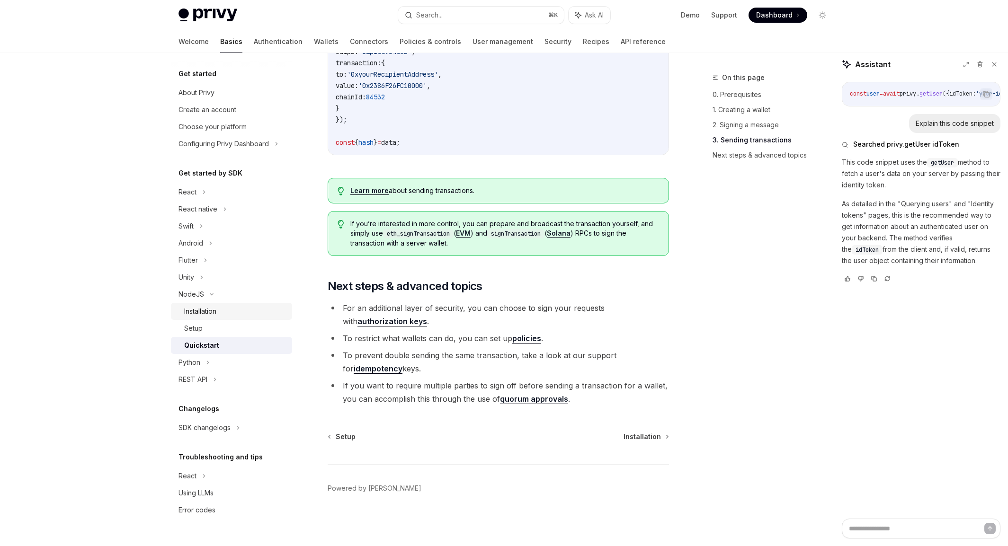
click at [189, 309] on div "Installation" at bounding box center [200, 311] width 32 height 11
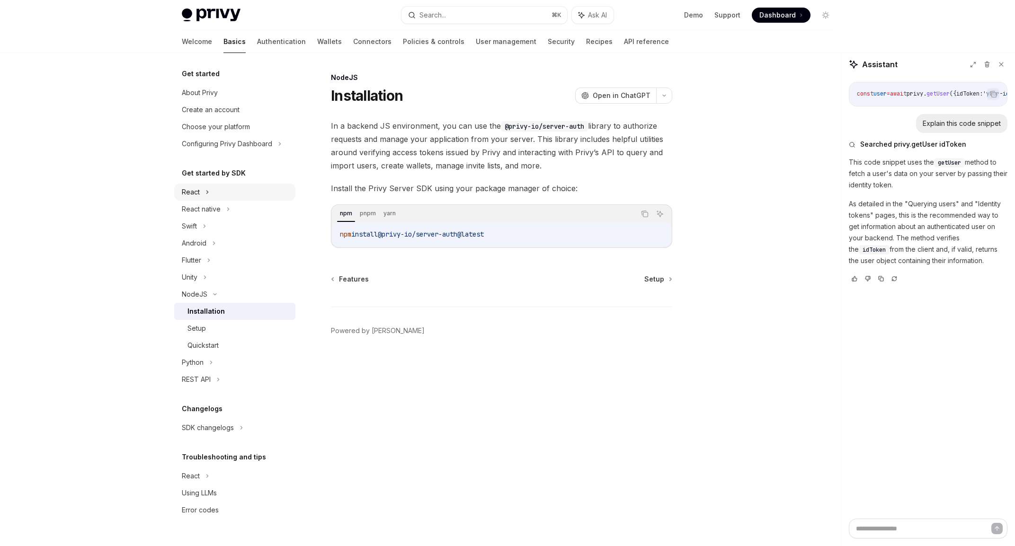
click at [205, 195] on icon at bounding box center [207, 191] width 4 height 11
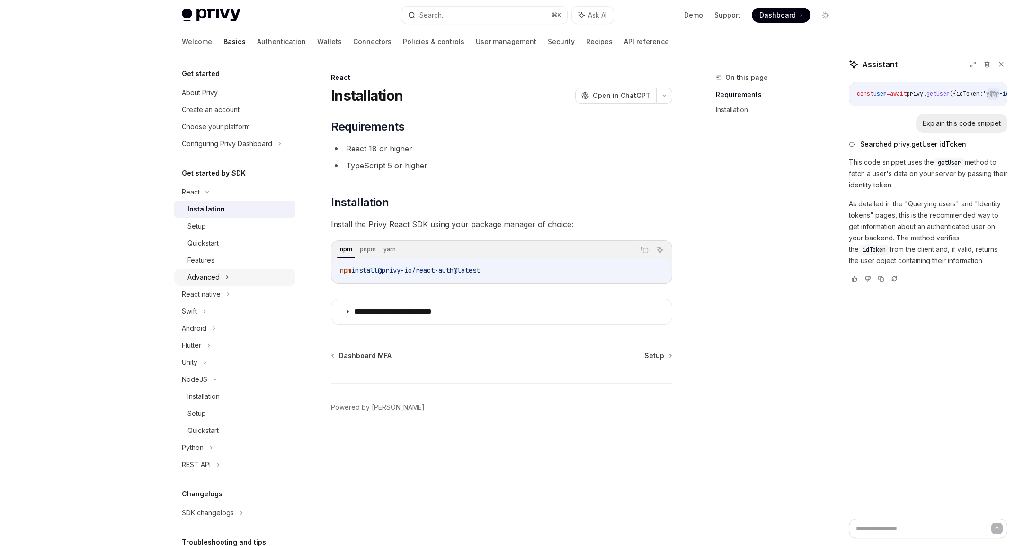
click at [211, 274] on div "Advanced" at bounding box center [203, 277] width 32 height 11
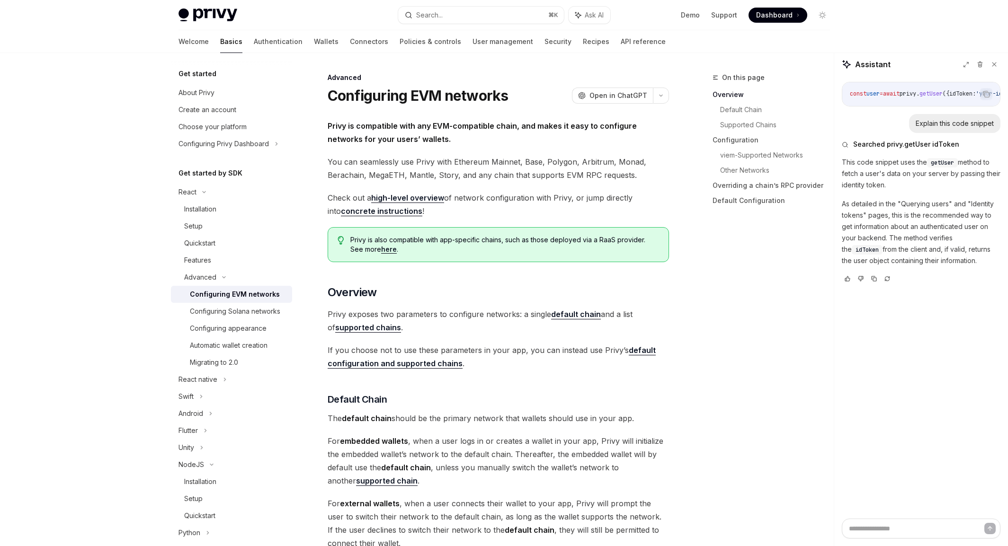
click at [214, 294] on div "Configuring EVM networks" at bounding box center [235, 294] width 90 height 11
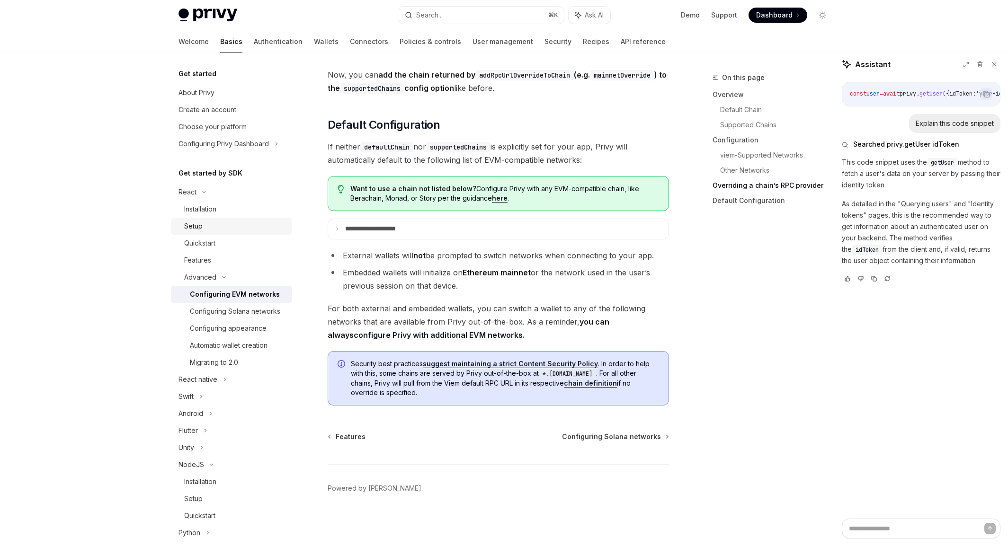
click at [205, 229] on div "Setup" at bounding box center [235, 226] width 102 height 11
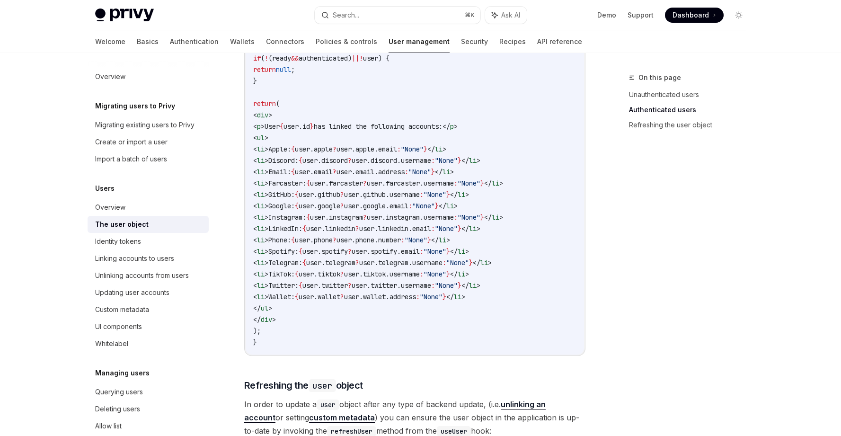
scroll to position [1268, 0]
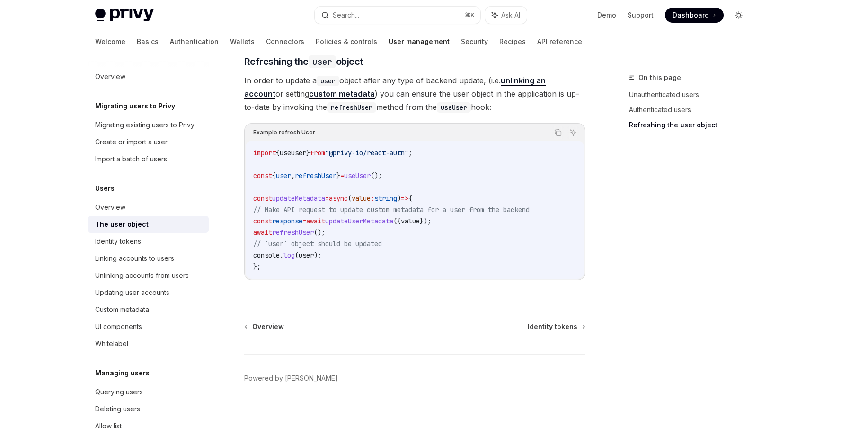
click at [736, 16] on icon "Toggle dark mode" at bounding box center [739, 15] width 8 height 8
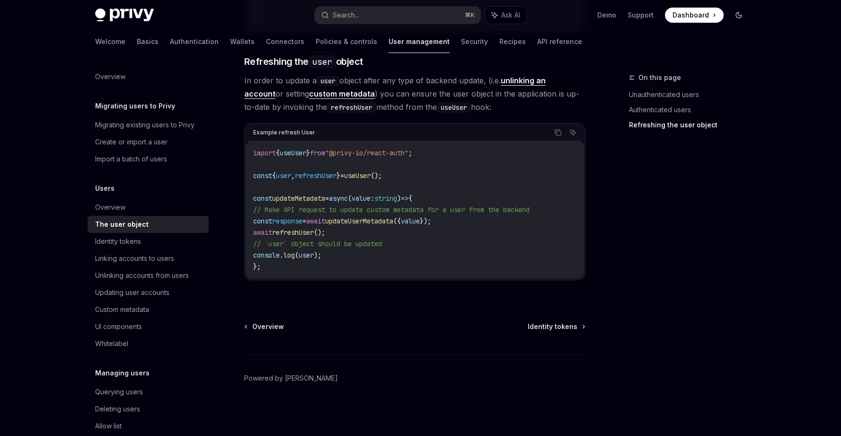
scroll to position [1266, 0]
click at [737, 16] on icon "Toggle dark mode" at bounding box center [739, 15] width 8 height 8
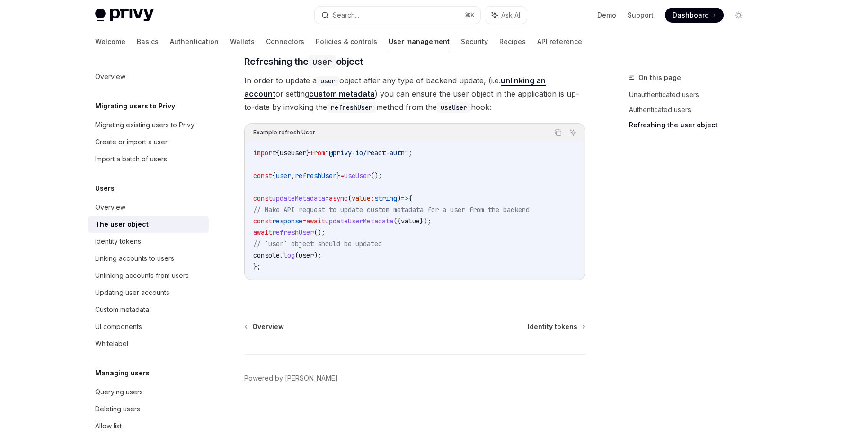
scroll to position [100, 0]
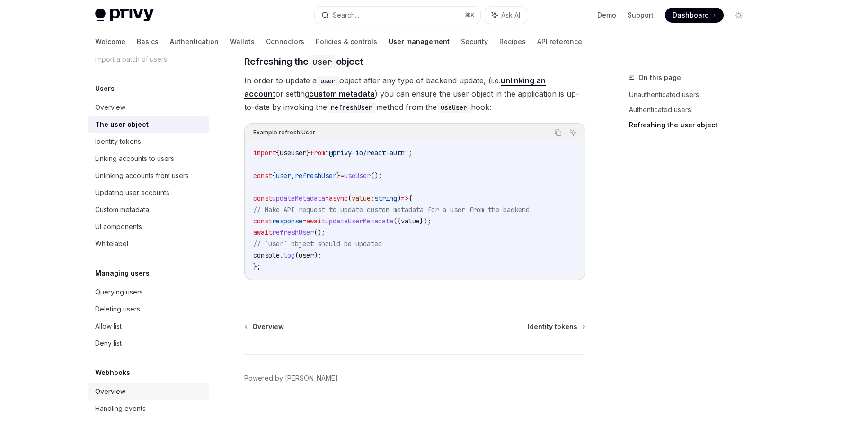
click at [120, 394] on div "Overview" at bounding box center [110, 391] width 30 height 11
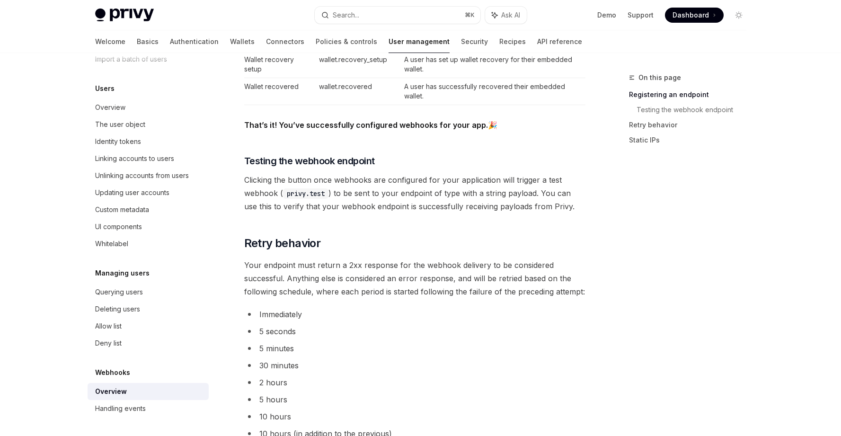
scroll to position [952, 0]
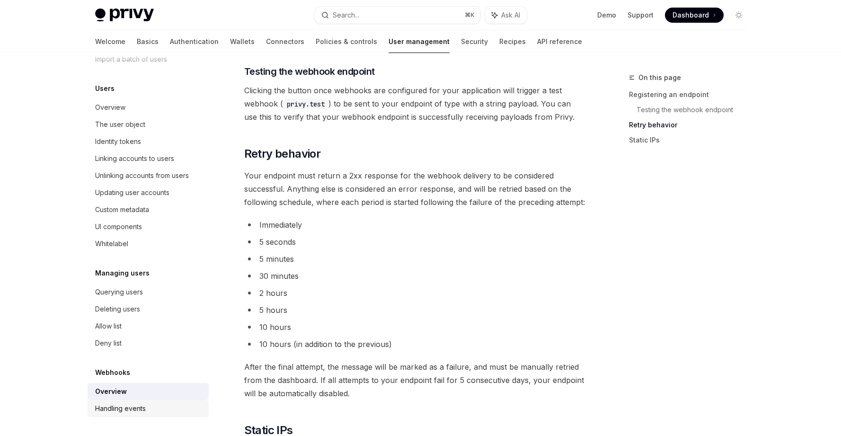
click at [122, 408] on div "Handling events" at bounding box center [120, 408] width 51 height 11
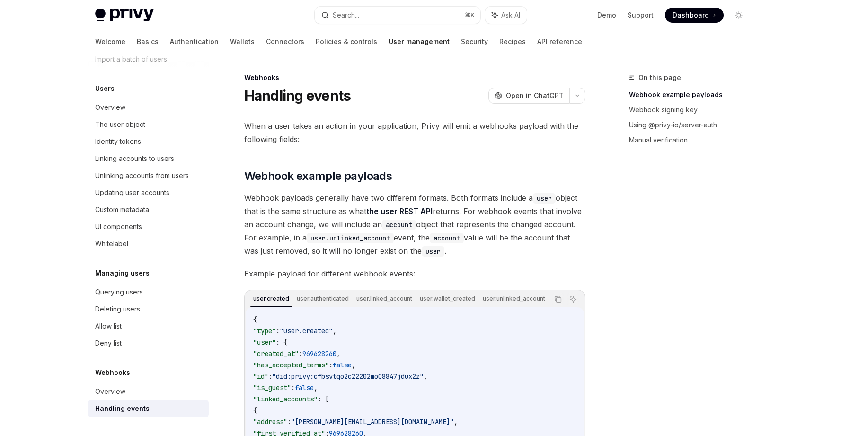
click at [693, 14] on span "Dashboard" at bounding box center [691, 14] width 36 height 9
click at [537, 46] on link "API reference" at bounding box center [559, 41] width 45 height 23
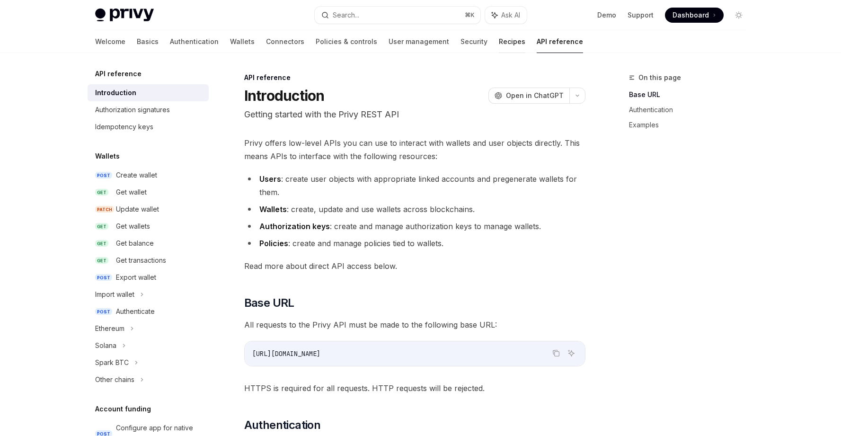
click at [499, 43] on link "Recipes" at bounding box center [512, 41] width 27 height 23
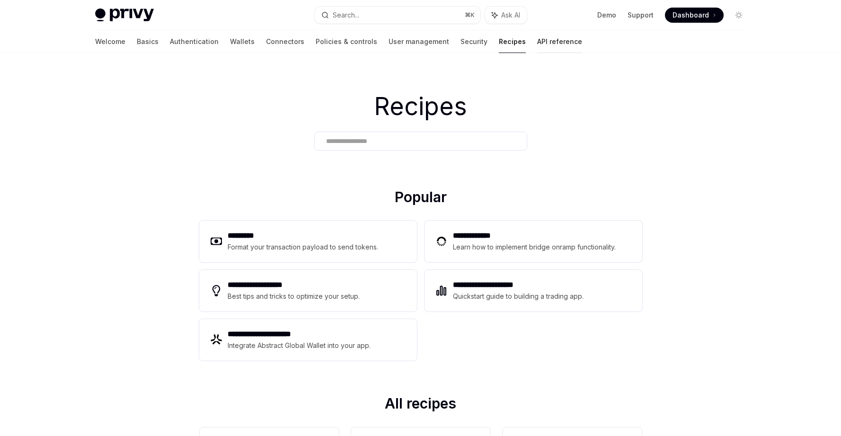
click at [537, 42] on link "API reference" at bounding box center [559, 41] width 45 height 23
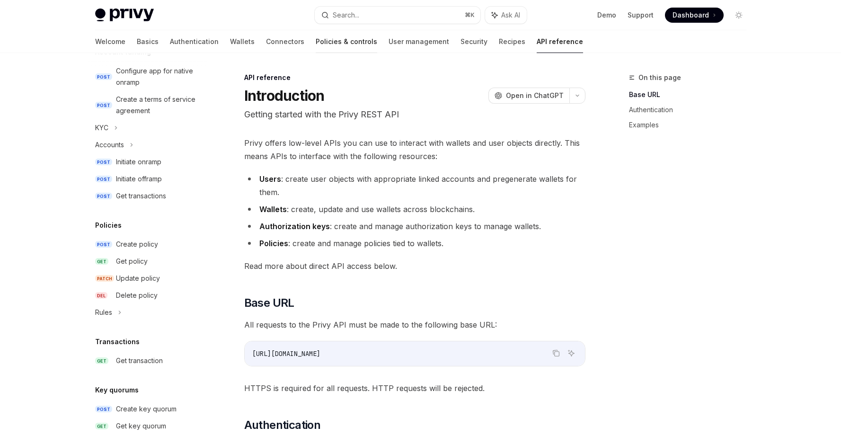
click at [316, 44] on link "Policies & controls" at bounding box center [347, 41] width 62 height 23
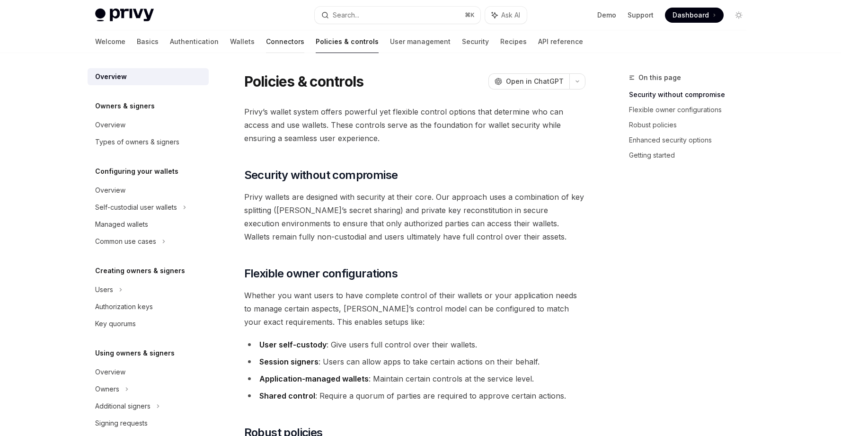
click at [266, 38] on link "Connectors" at bounding box center [285, 41] width 38 height 23
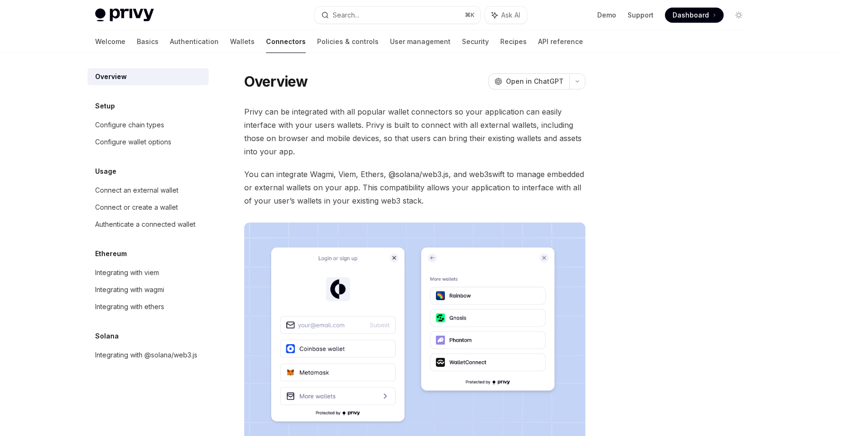
click at [180, 40] on div "Welcome Basics Authentication Wallets Connectors Policies & controls User manag…" at bounding box center [339, 41] width 488 height 23
click at [230, 40] on link "Wallets" at bounding box center [242, 41] width 25 height 23
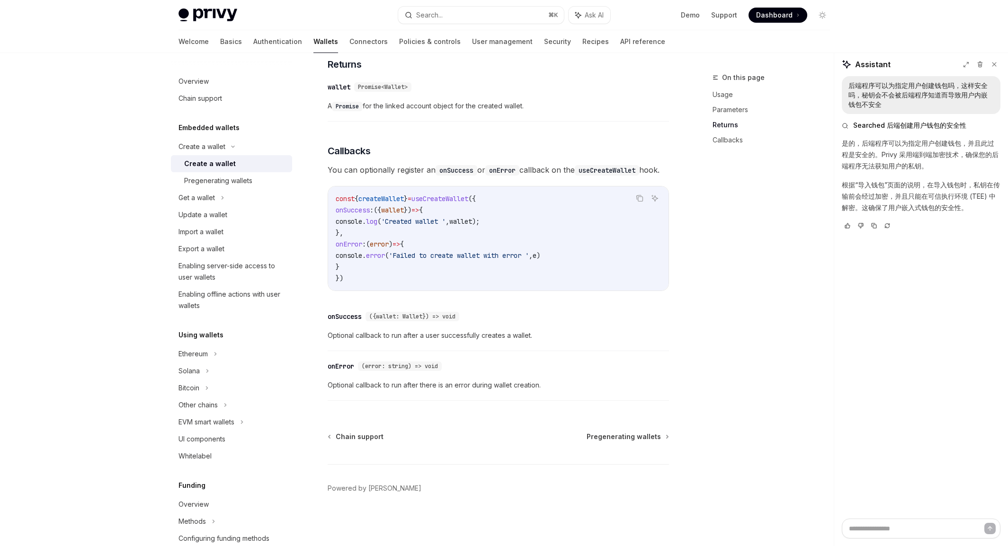
scroll to position [586, 0]
click at [229, 185] on div "Pregenerating wallets" at bounding box center [218, 180] width 68 height 11
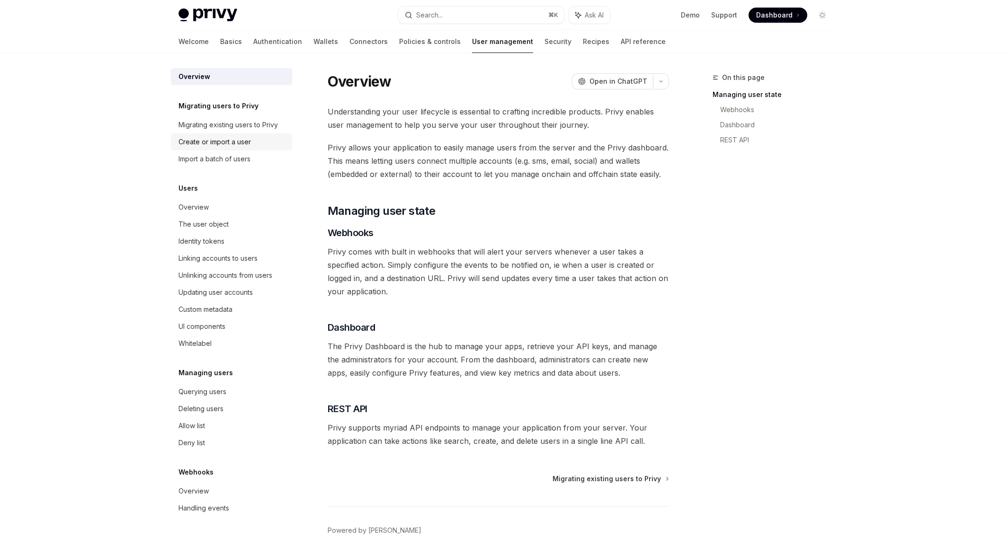
click at [214, 145] on div "Create or import a user" at bounding box center [214, 141] width 72 height 11
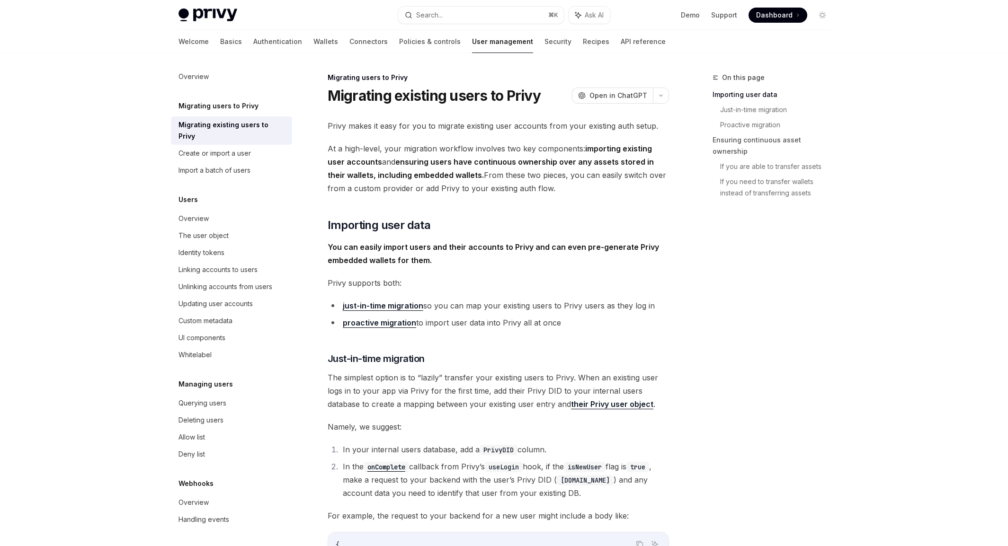
type textarea "*"
